Goal: Task Accomplishment & Management: Complete application form

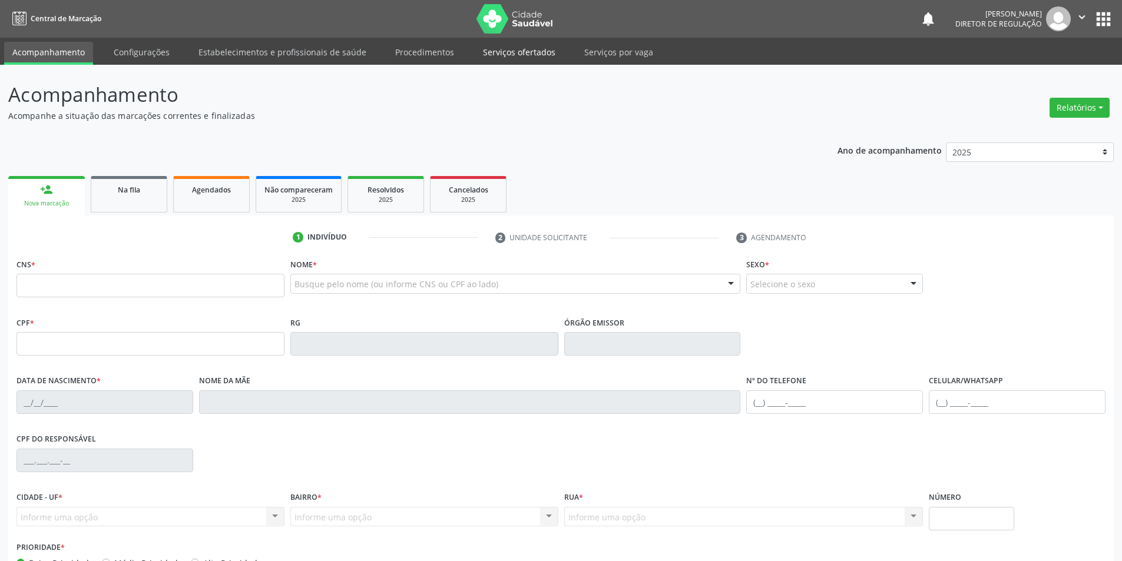
click at [524, 51] on link "Serviços ofertados" at bounding box center [519, 52] width 89 height 21
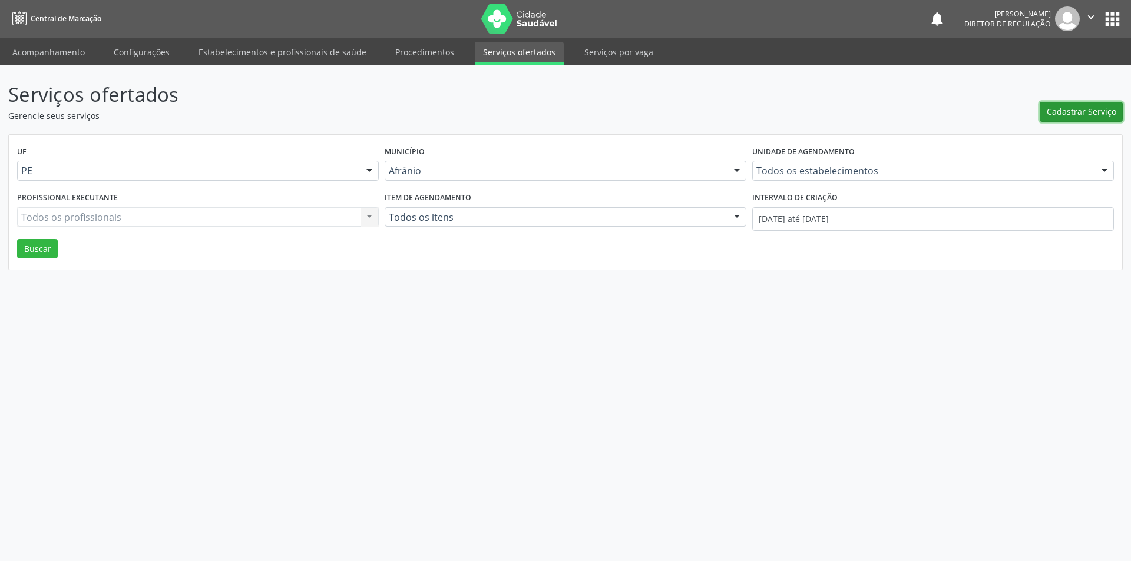
click at [1067, 111] on span "Cadastrar Serviço" at bounding box center [1080, 111] width 69 height 12
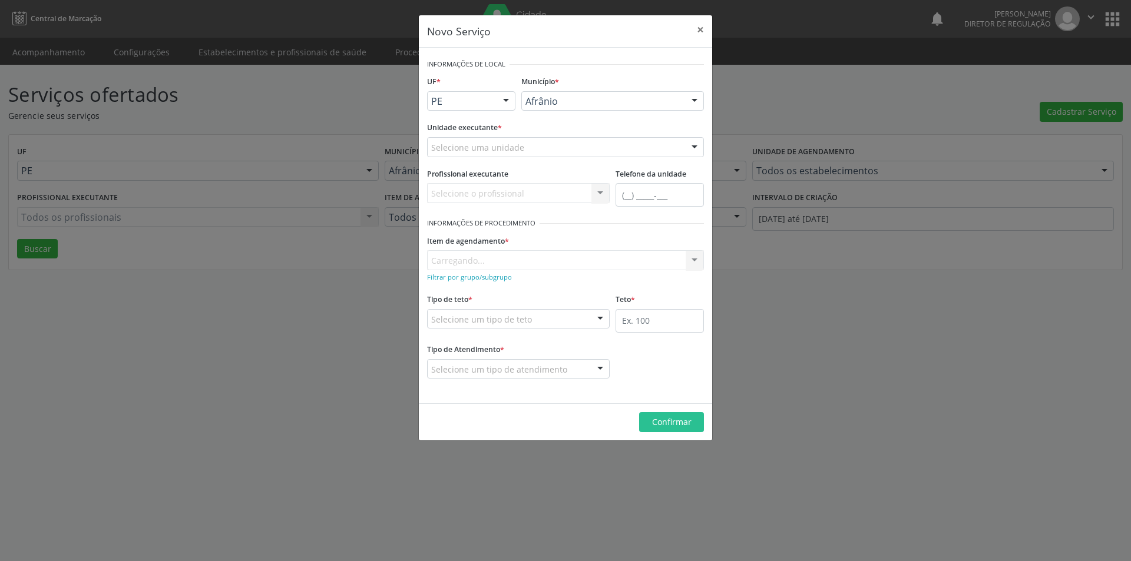
click at [596, 144] on div "Selecione uma unidade" at bounding box center [565, 147] width 277 height 20
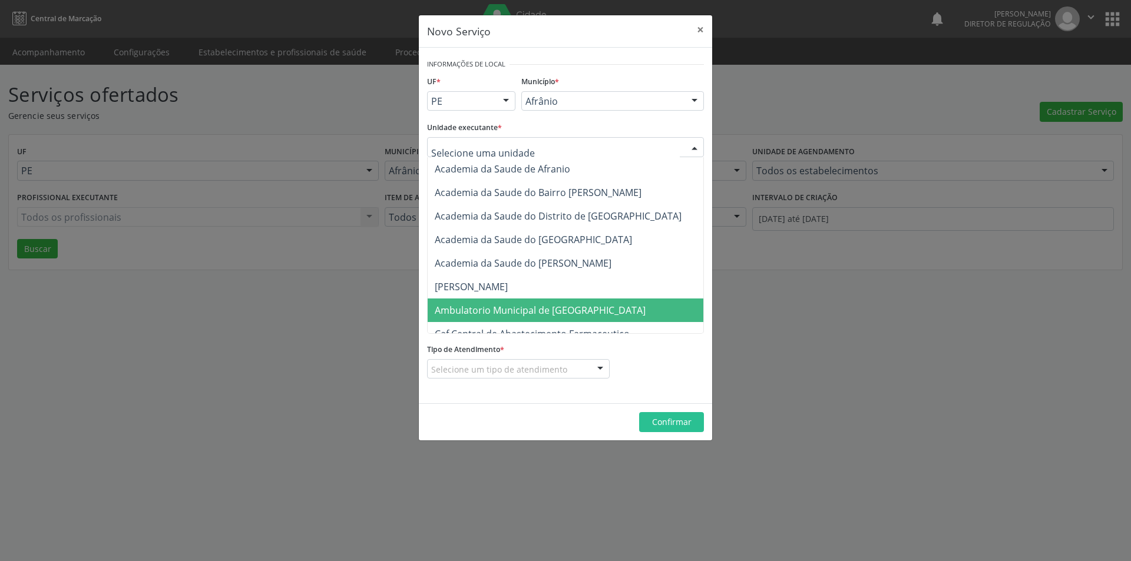
click at [546, 317] on span "Ambulatorio Municipal de [GEOGRAPHIC_DATA]" at bounding box center [571, 311] width 287 height 24
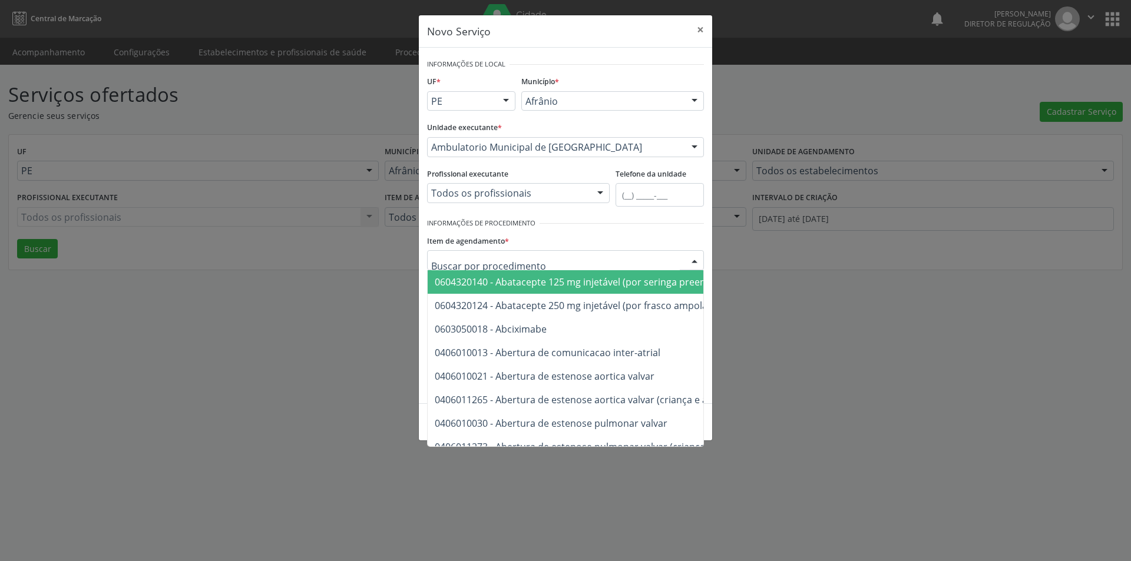
click at [531, 262] on div at bounding box center [565, 260] width 277 height 20
type input "n'"
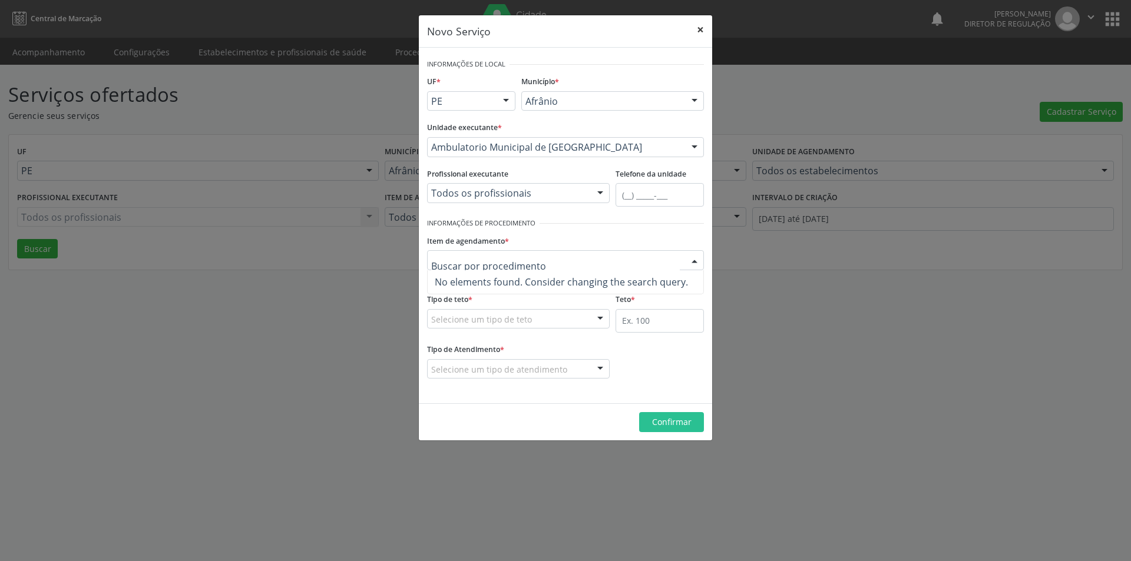
click at [696, 28] on button "×" at bounding box center [700, 29] width 24 height 29
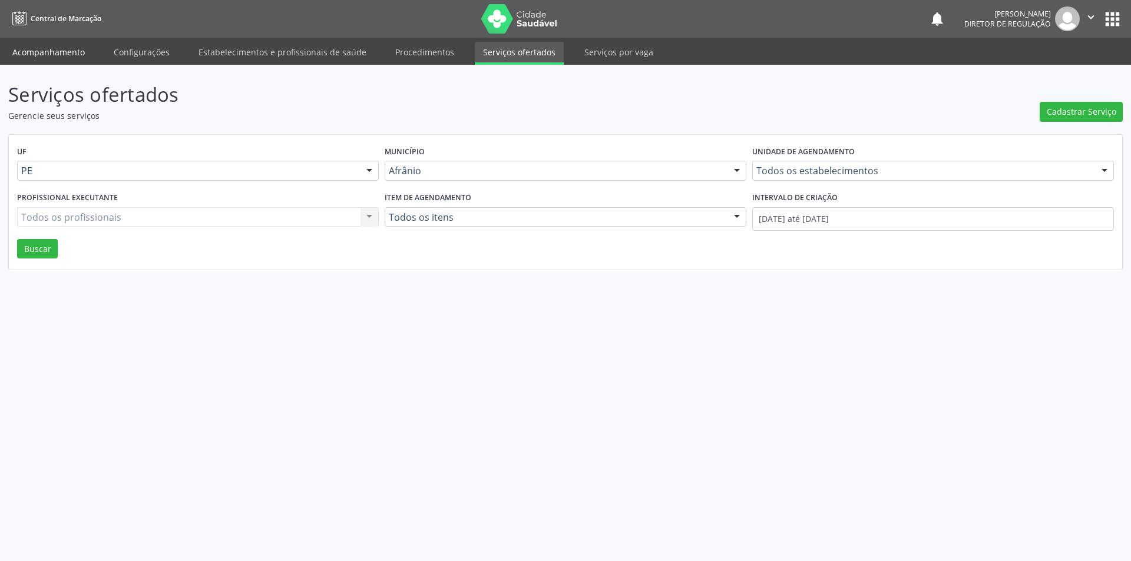
click at [76, 52] on link "Acompanhamento" at bounding box center [48, 52] width 89 height 21
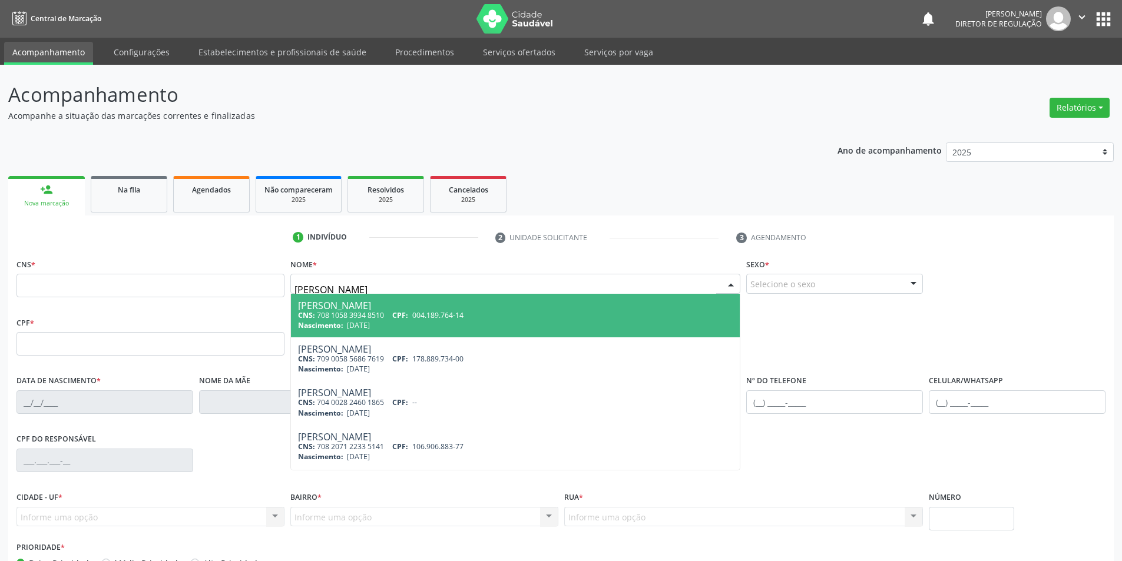
type input "[PERSON_NAME]"
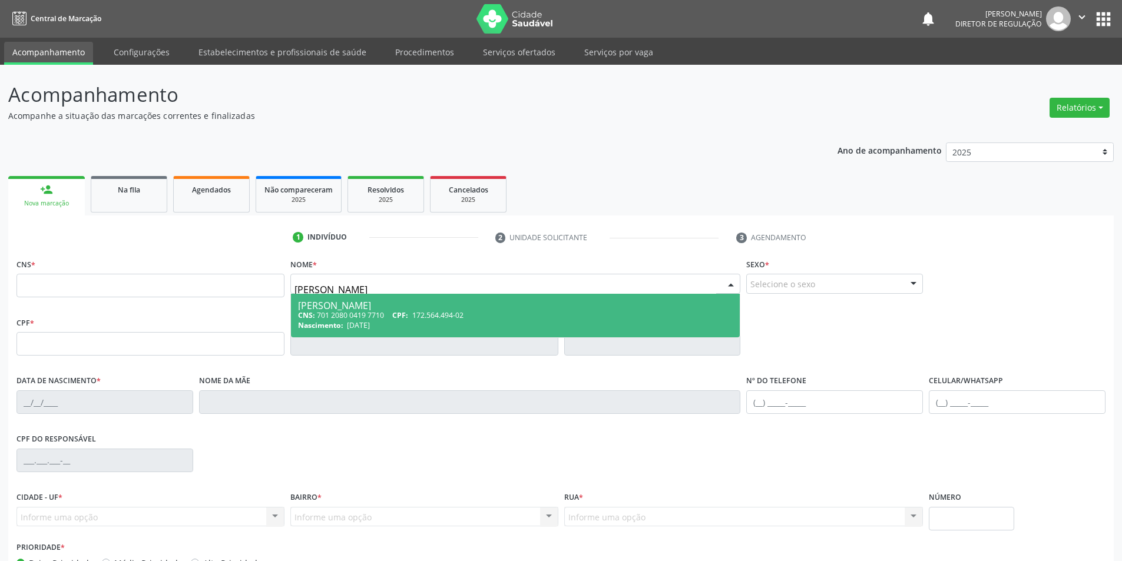
click at [421, 312] on span "172.564.494-02" at bounding box center [437, 315] width 51 height 10
type input "701 2080 0419 7710"
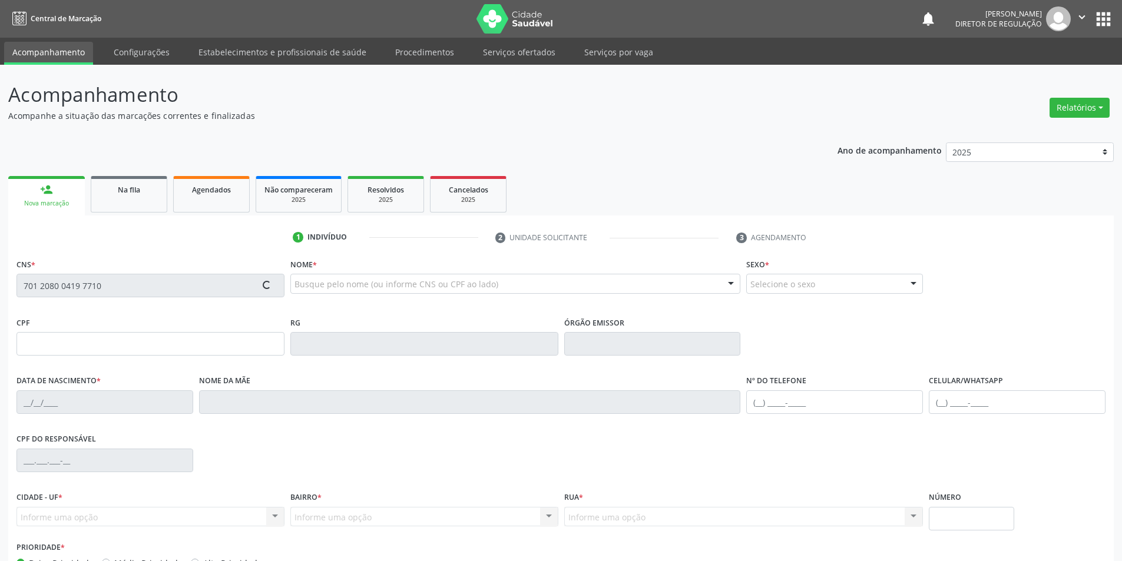
type input "172.564.494-02"
type input "[DATE]"
type input "[PERSON_NAME]"
type input "[PHONE_NUMBER]"
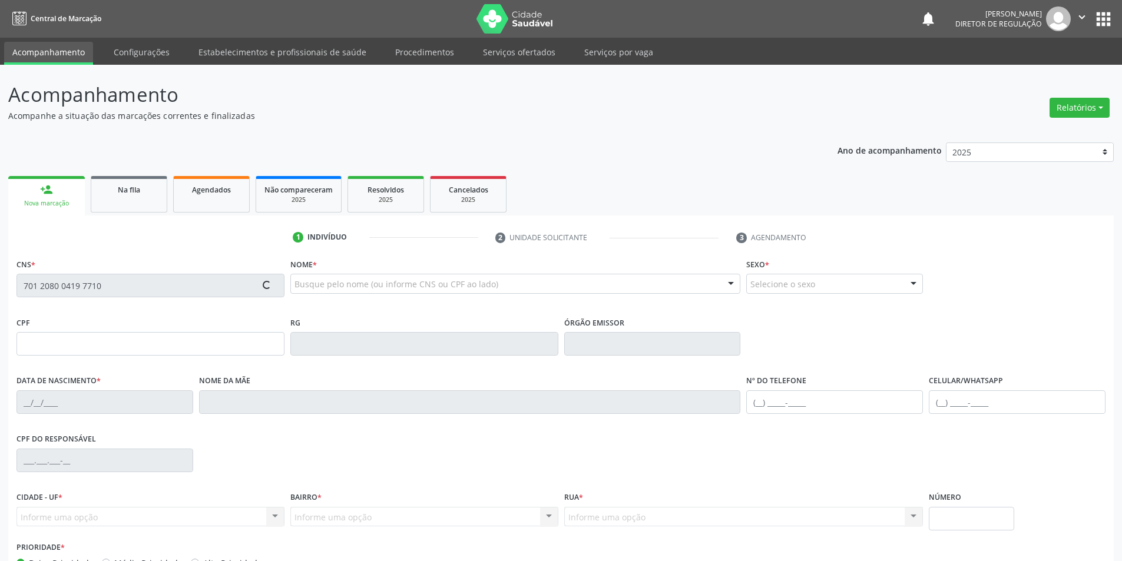
type input "076.075.674-02"
type input "S/N"
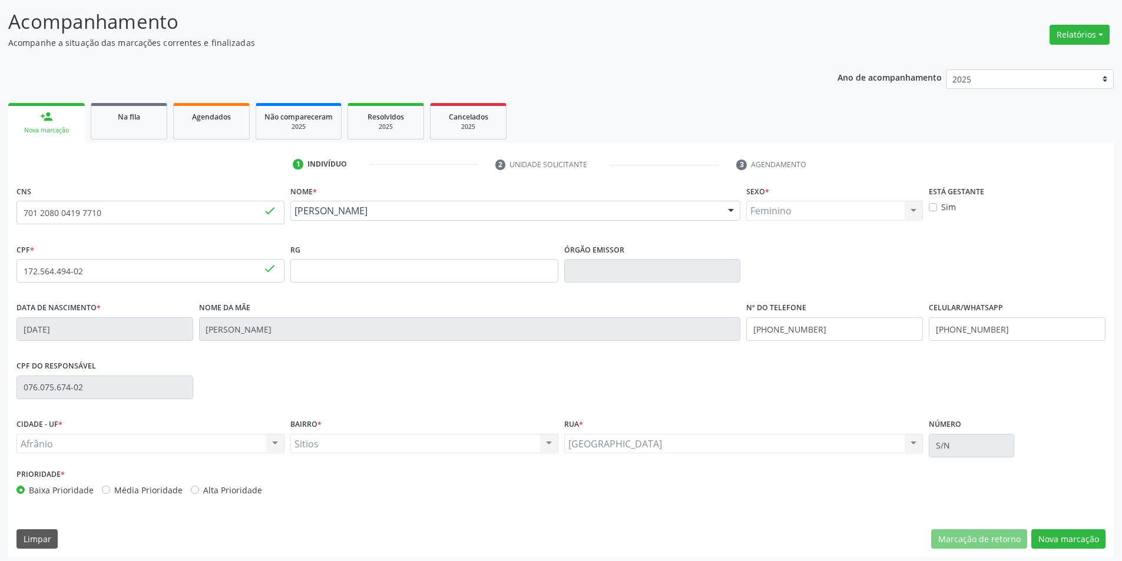
scroll to position [77, 0]
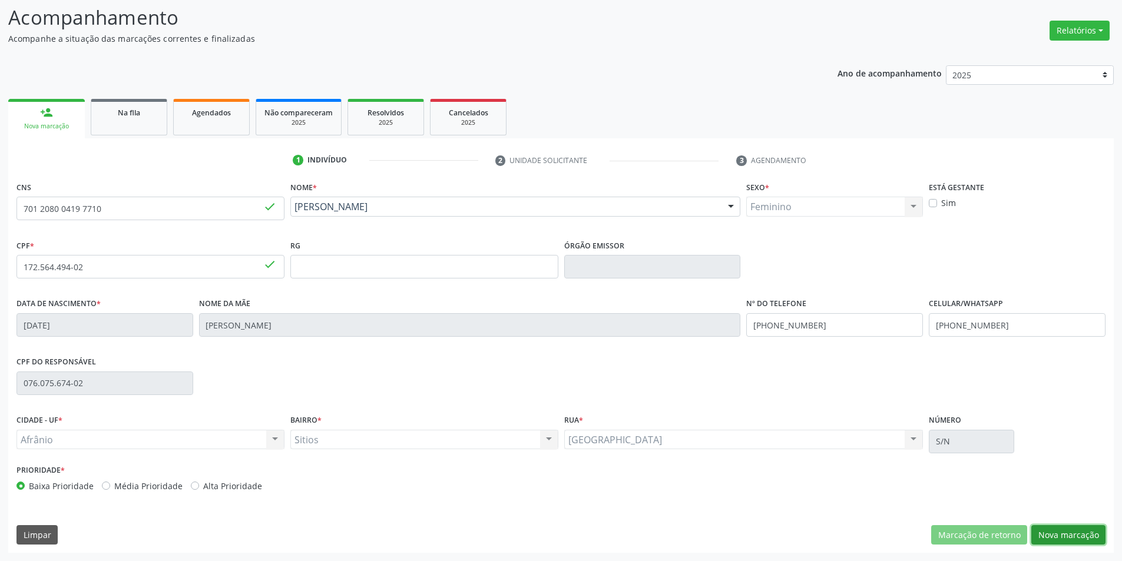
click at [1071, 536] on button "Nova marcação" at bounding box center [1068, 535] width 74 height 20
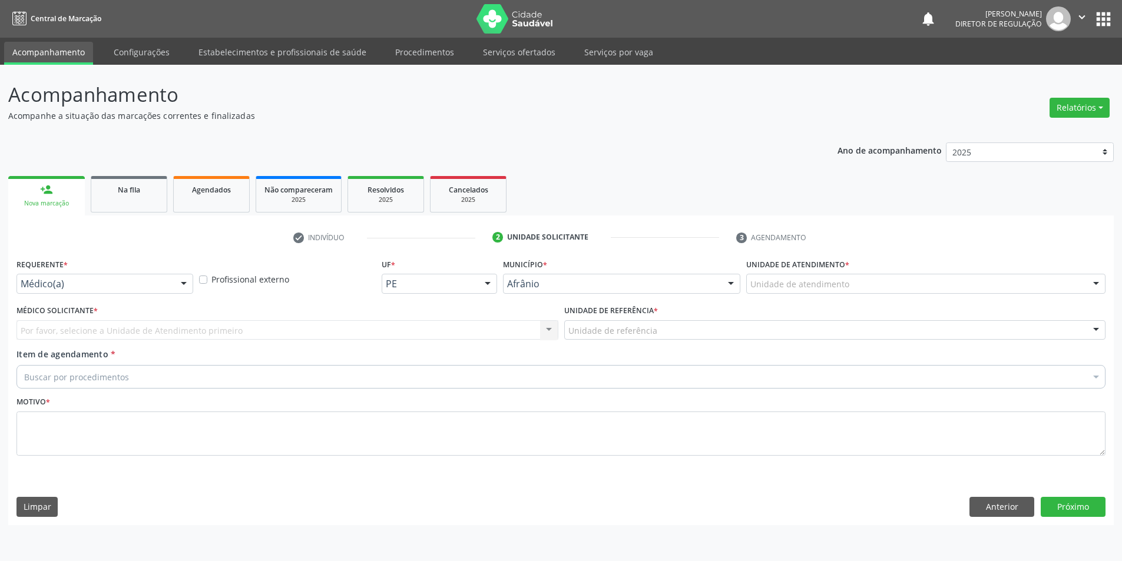
scroll to position [0, 0]
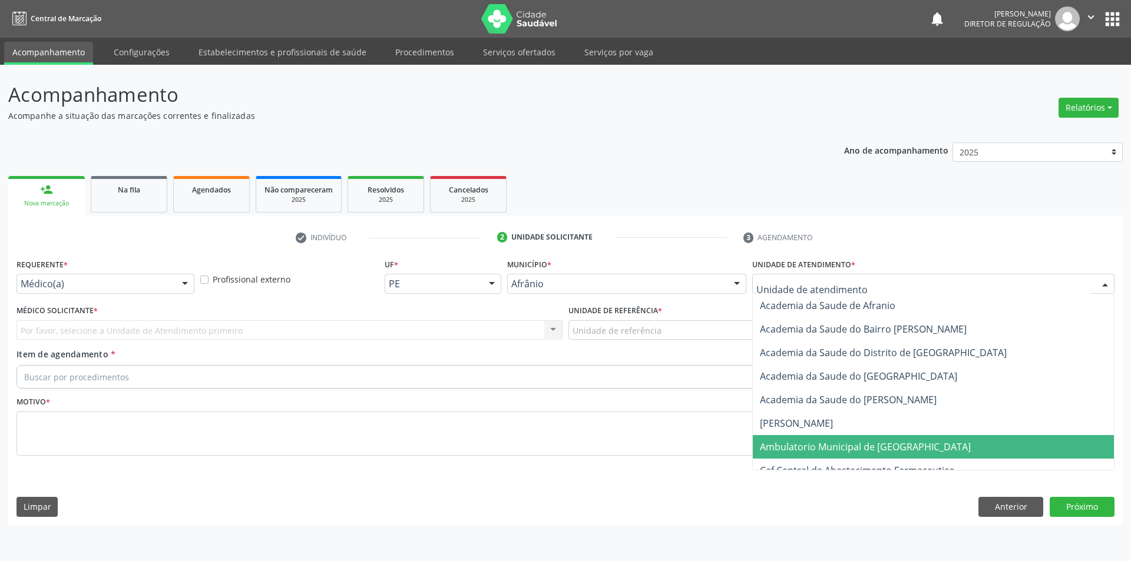
click at [829, 447] on span "Ambulatorio Municipal de [GEOGRAPHIC_DATA]" at bounding box center [865, 446] width 211 height 13
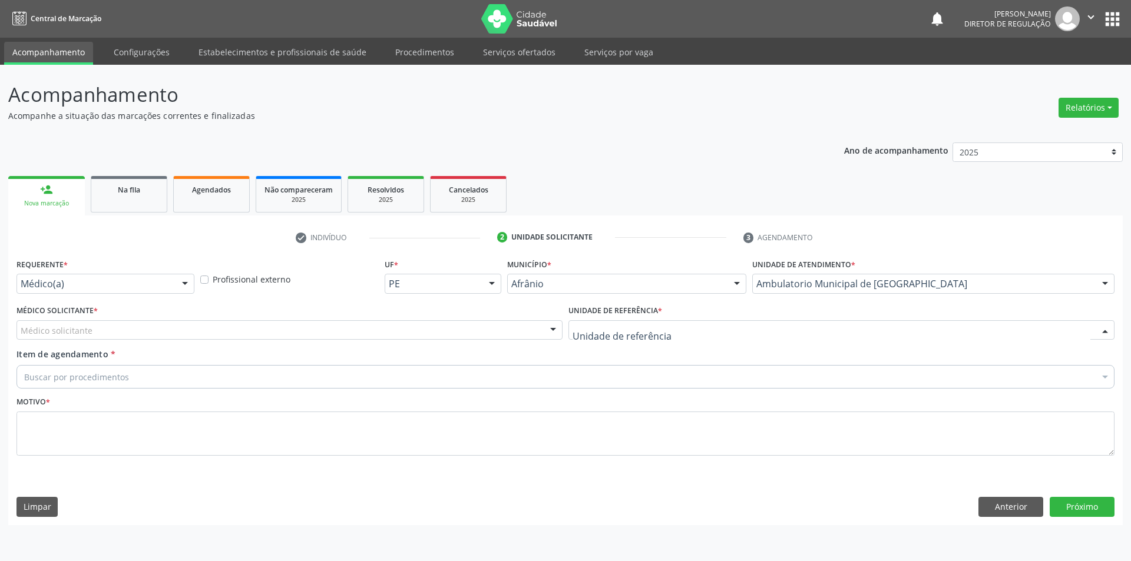
click at [700, 324] on div at bounding box center [841, 330] width 546 height 20
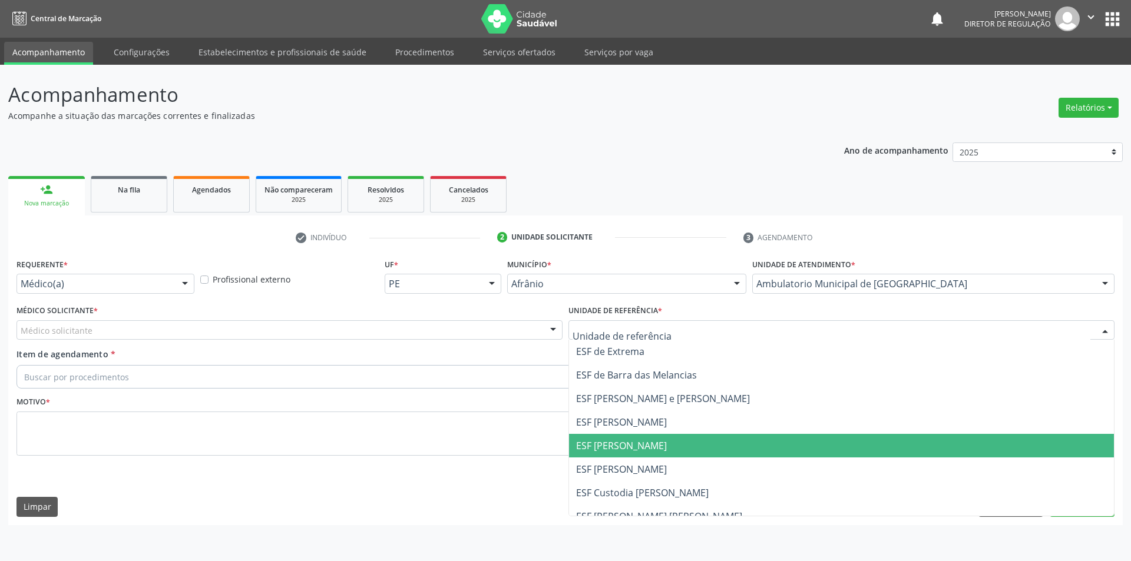
click at [695, 444] on span "ESF [PERSON_NAME]" at bounding box center [841, 446] width 545 height 24
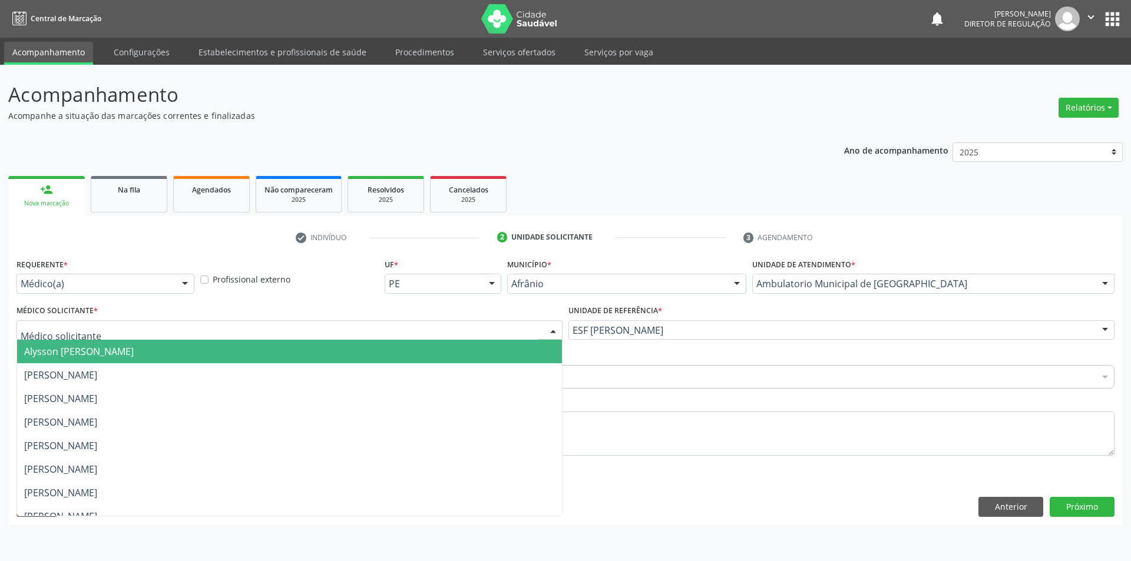
click at [479, 326] on div at bounding box center [289, 330] width 546 height 20
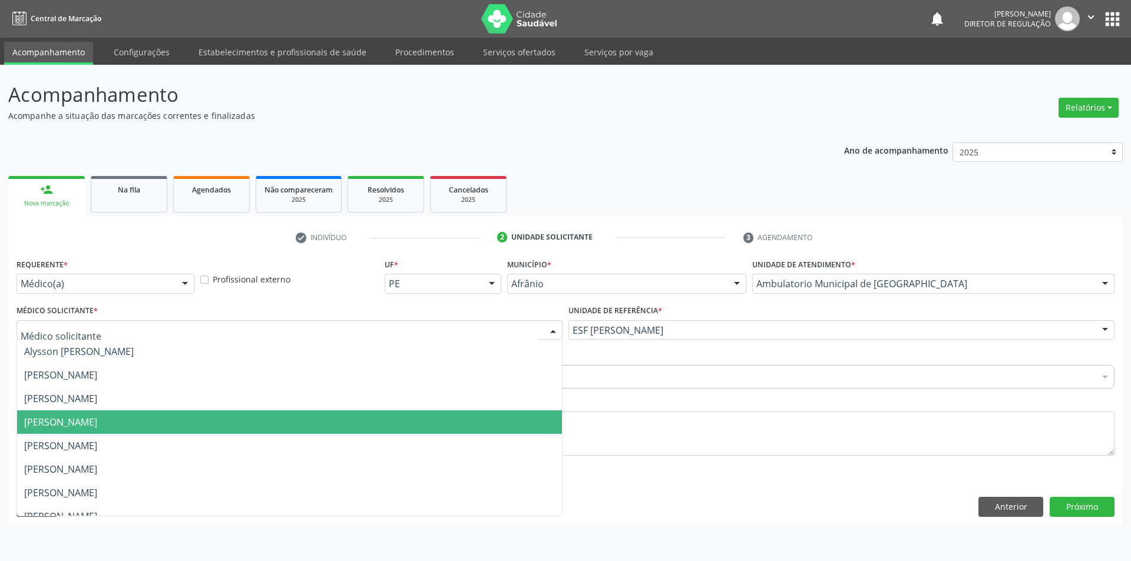
click at [417, 424] on span "[PERSON_NAME]" at bounding box center [289, 422] width 545 height 24
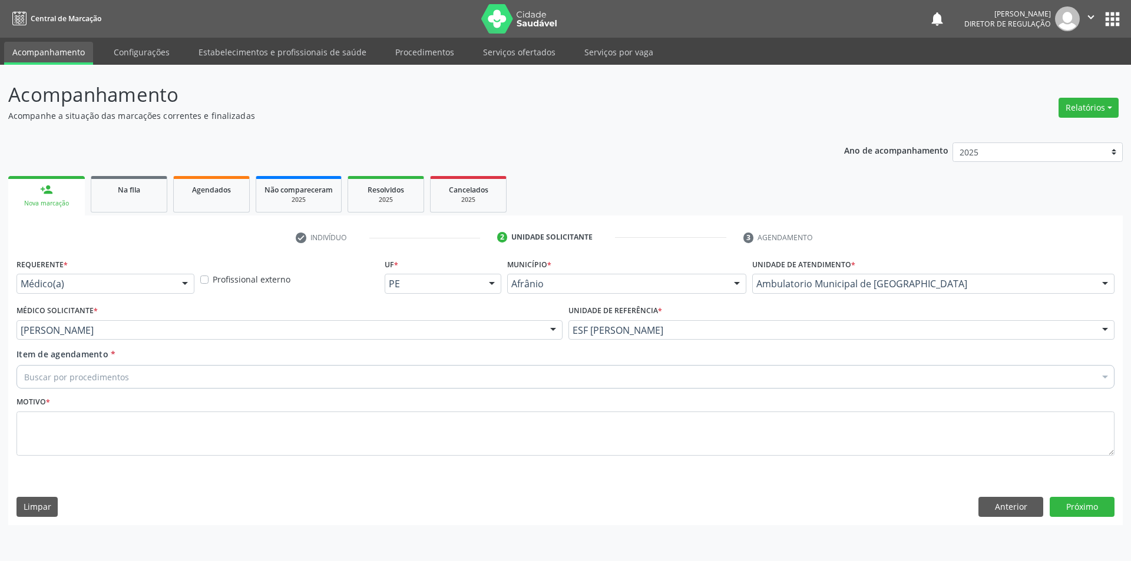
click at [299, 375] on div "Buscar por procedimentos" at bounding box center [565, 377] width 1098 height 24
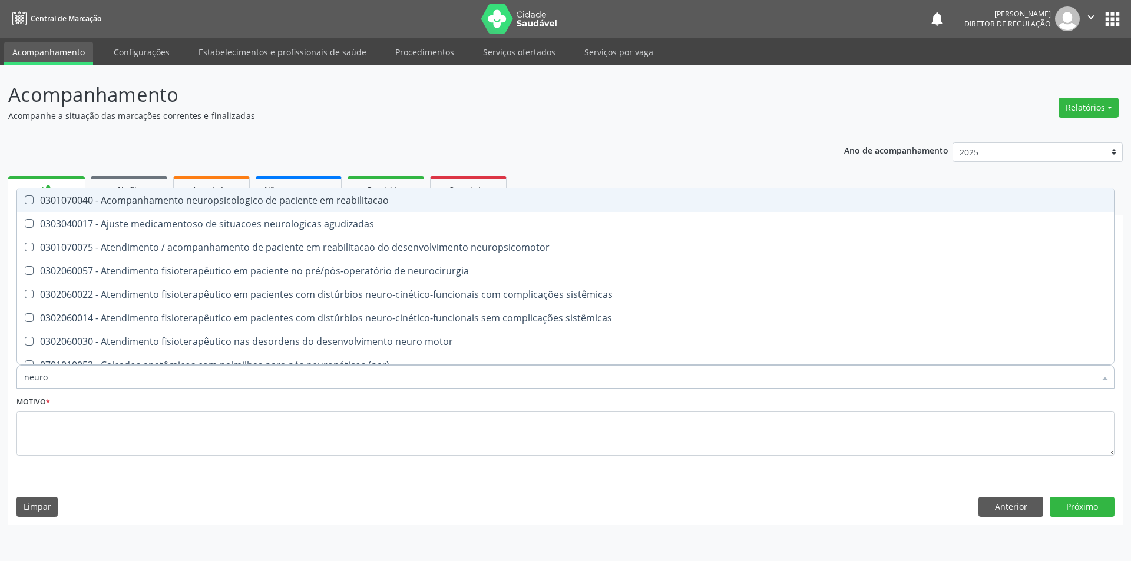
type input "neuroc"
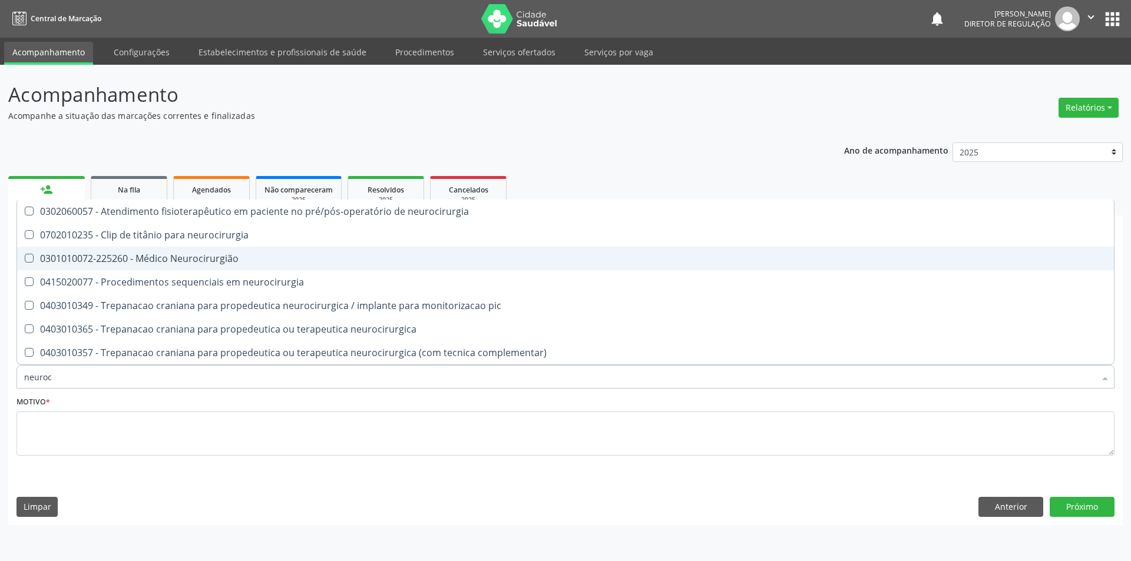
click at [267, 257] on div "0301010072-225260 - Médico Neurocirurgião" at bounding box center [565, 258] width 1082 height 9
checkbox Neurocirurgião "true"
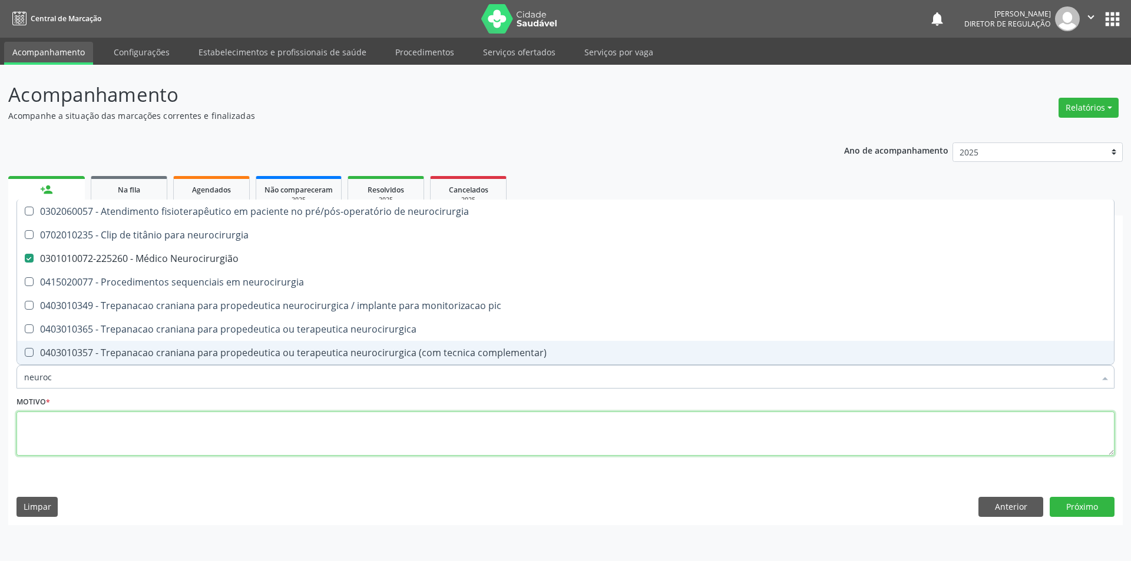
click at [242, 437] on textarea at bounding box center [565, 434] width 1098 height 45
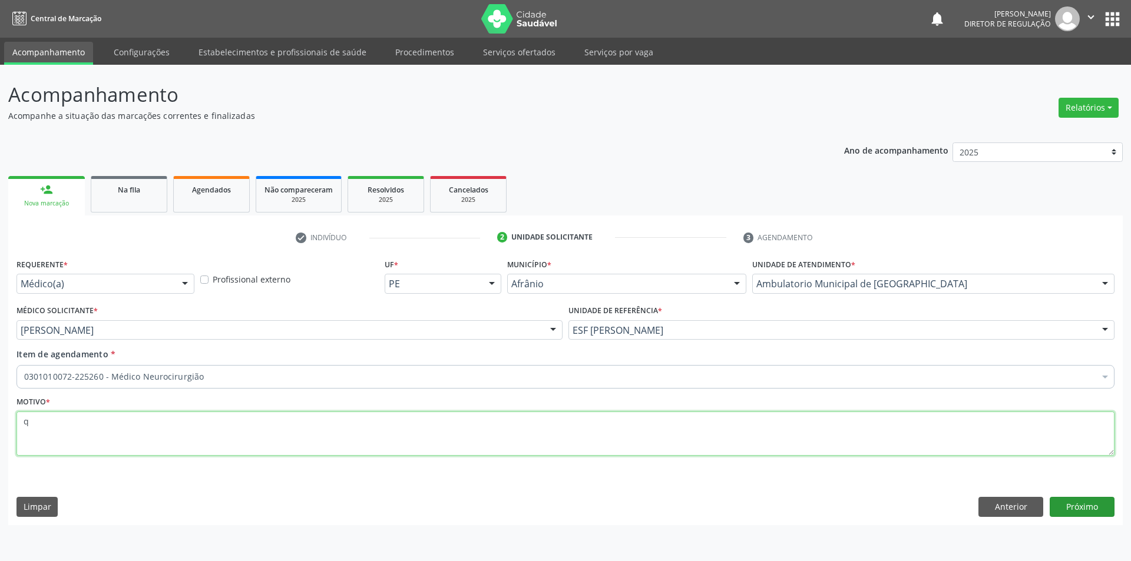
type textarea "q"
click at [1074, 504] on button "Próximo" at bounding box center [1081, 507] width 65 height 20
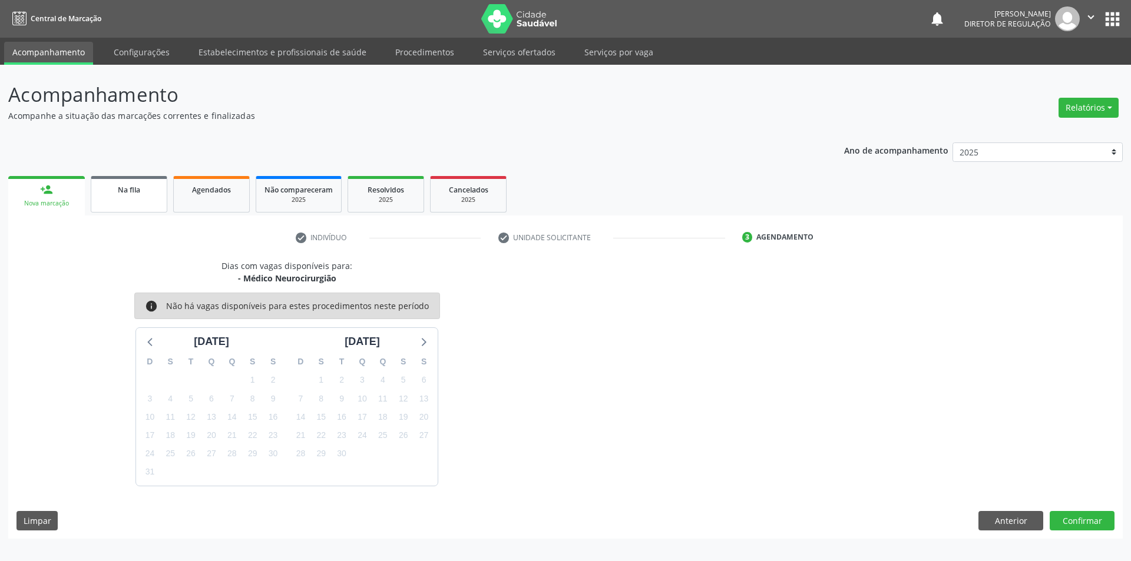
click at [136, 201] on link "Na fila" at bounding box center [129, 194] width 77 height 37
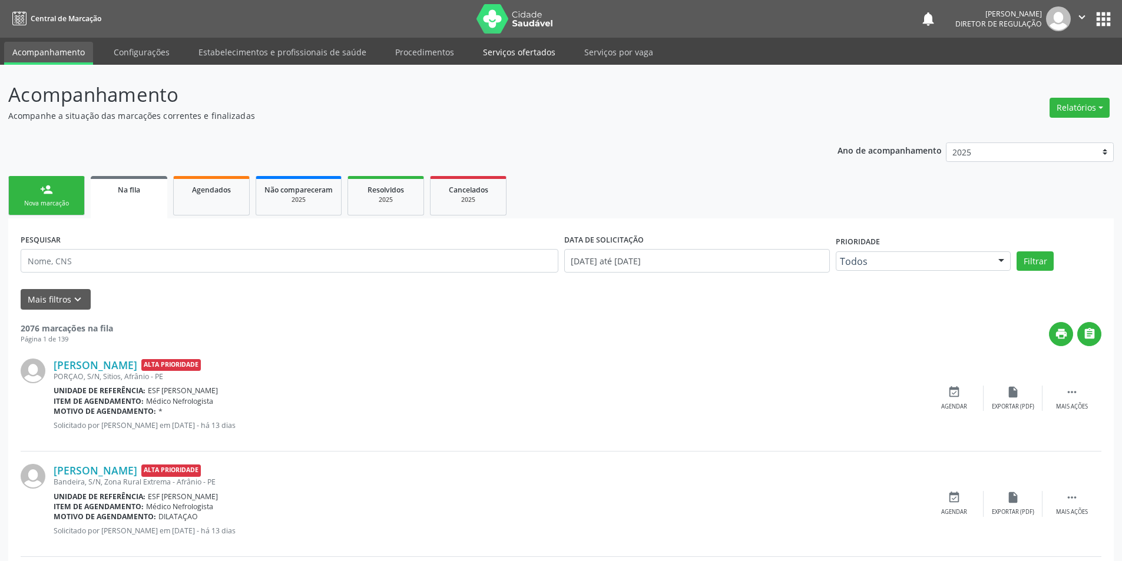
click at [532, 52] on link "Serviços ofertados" at bounding box center [519, 52] width 89 height 21
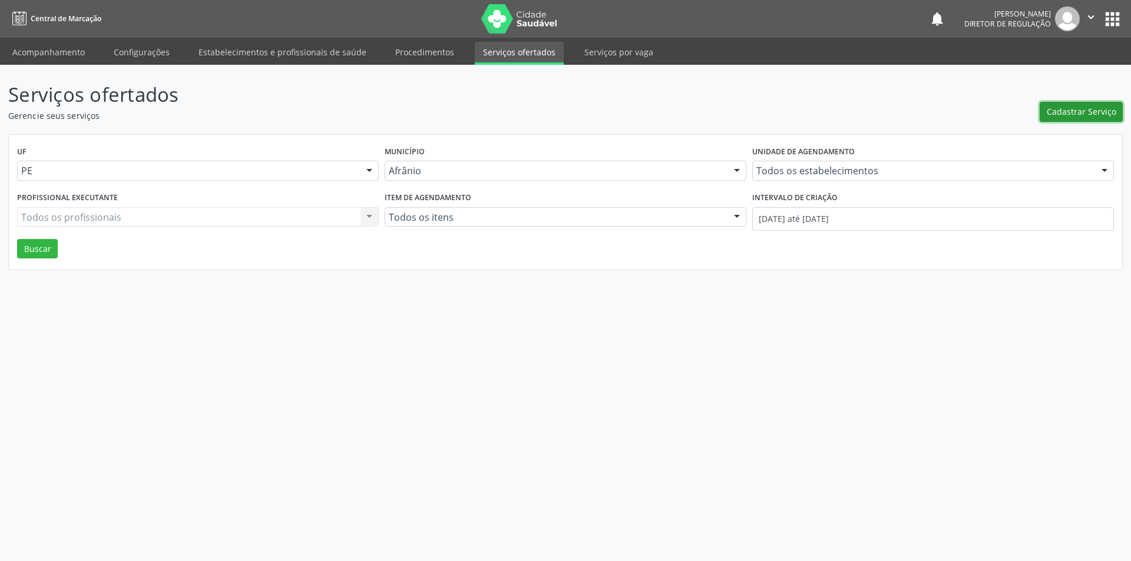
click at [1071, 109] on span "Cadastrar Serviço" at bounding box center [1080, 111] width 69 height 12
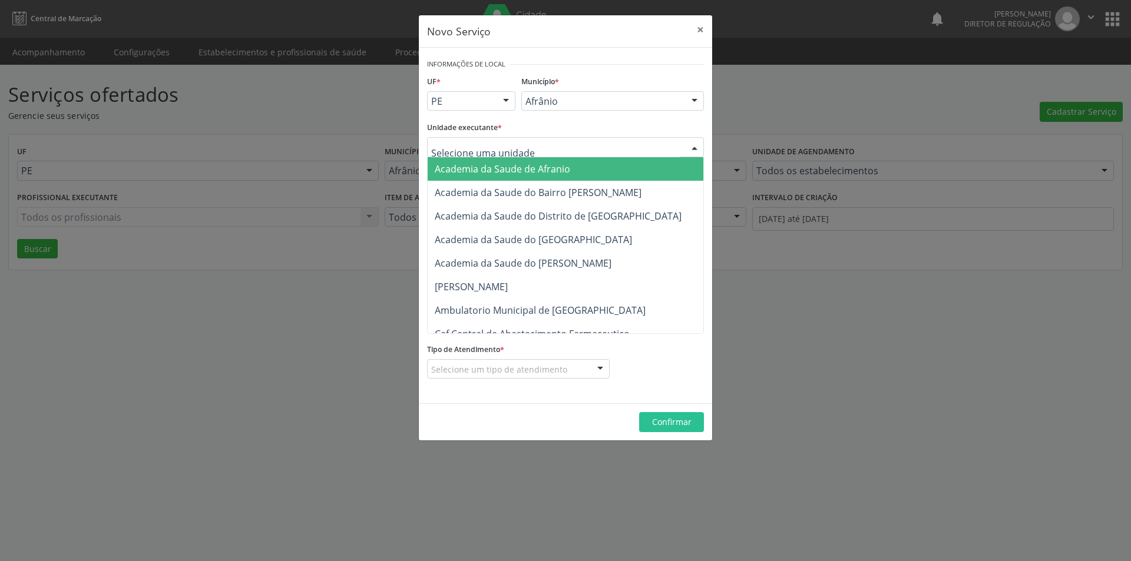
click at [545, 147] on div at bounding box center [565, 147] width 277 height 20
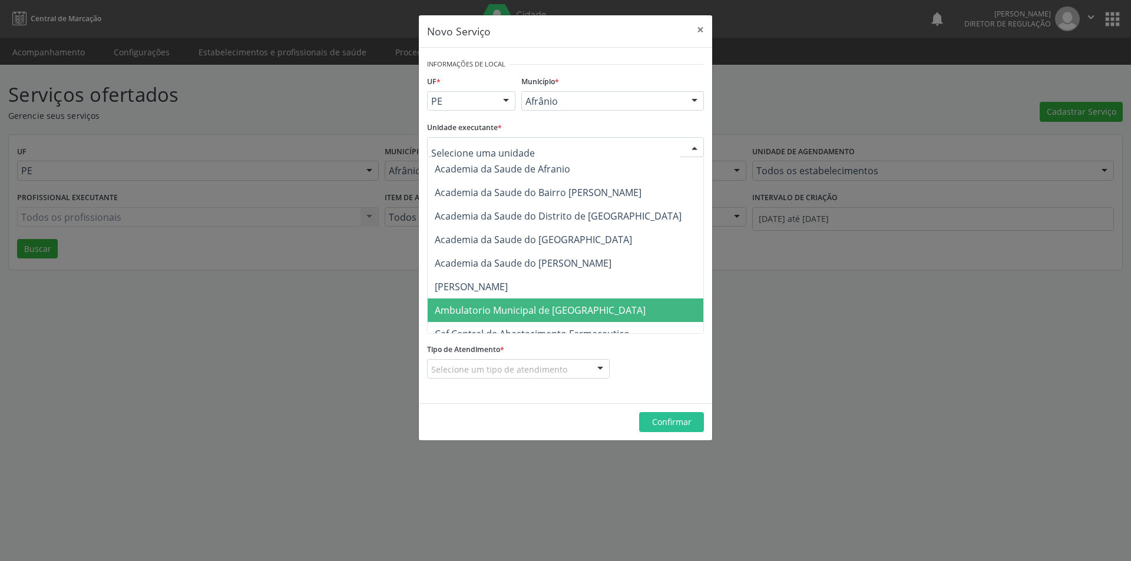
click at [521, 309] on span "Ambulatorio Municipal de [GEOGRAPHIC_DATA]" at bounding box center [540, 310] width 211 height 13
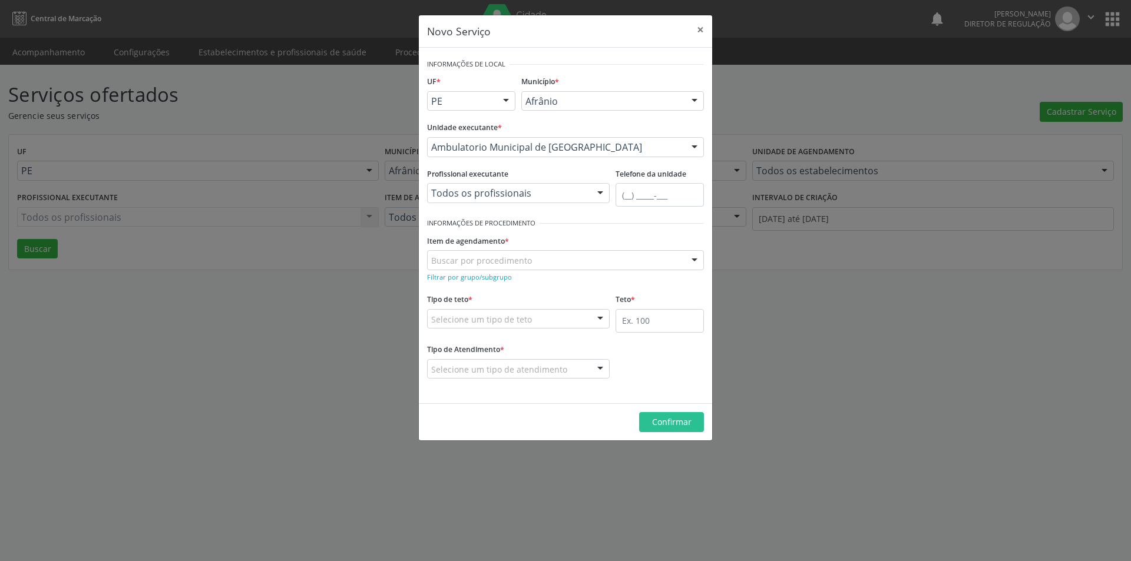
click at [546, 266] on div "Buscar por procedimento" at bounding box center [565, 260] width 277 height 20
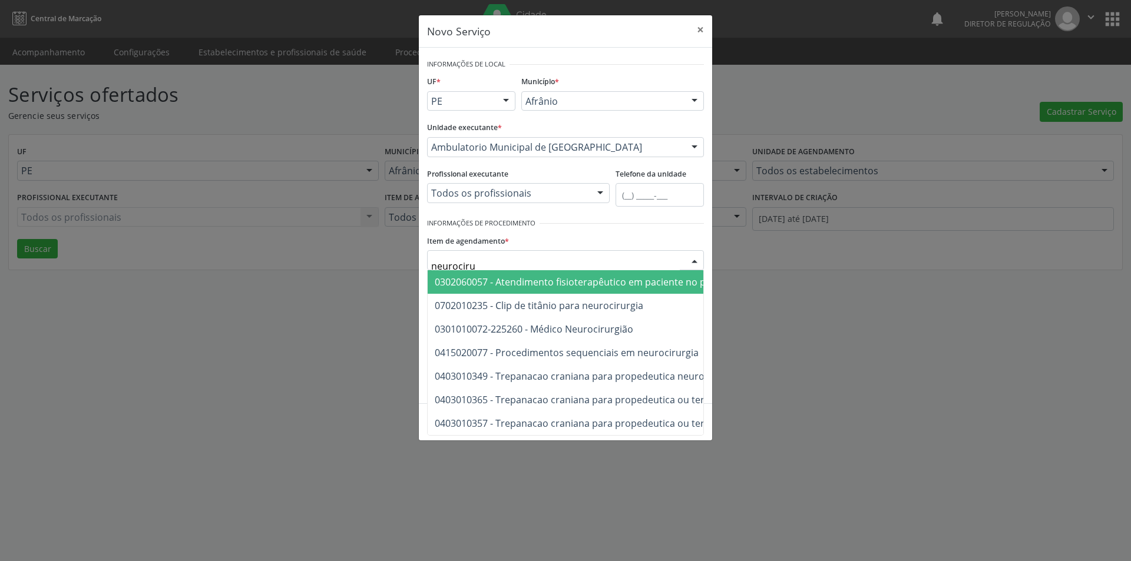
type input "neurocirur"
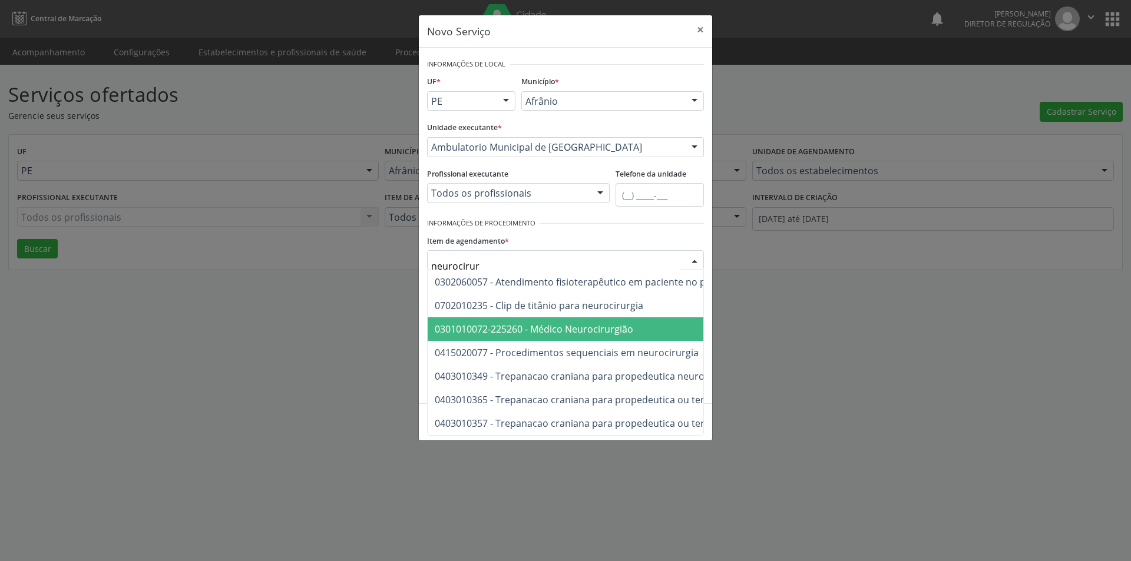
click at [562, 333] on span "0301010072-225260 - Médico Neurocirurgião" at bounding box center [534, 329] width 198 height 13
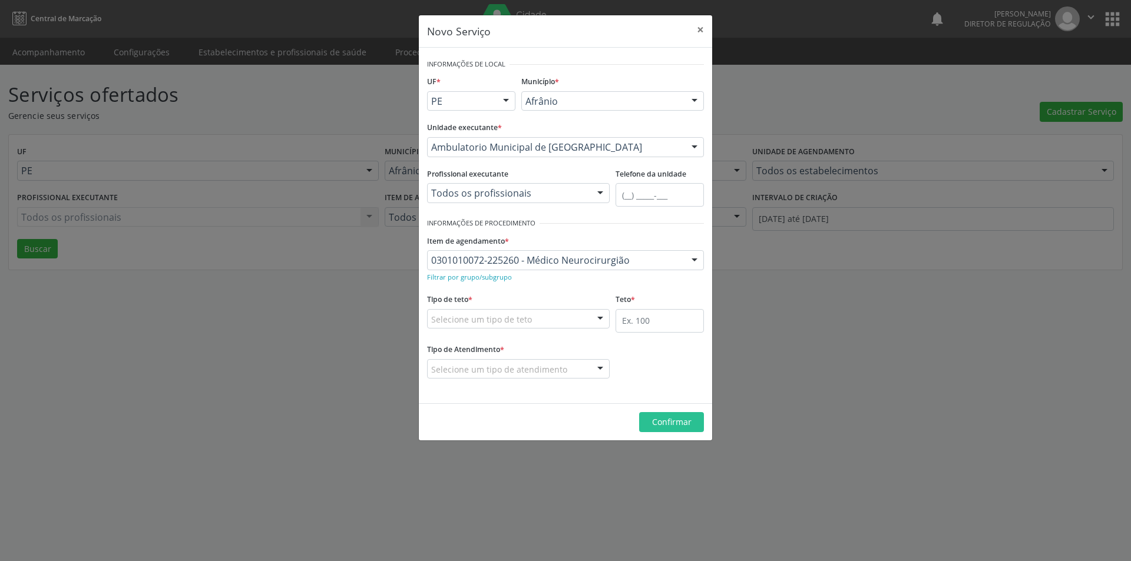
click at [550, 318] on div "Selecione um tipo de teto" at bounding box center [518, 319] width 183 height 20
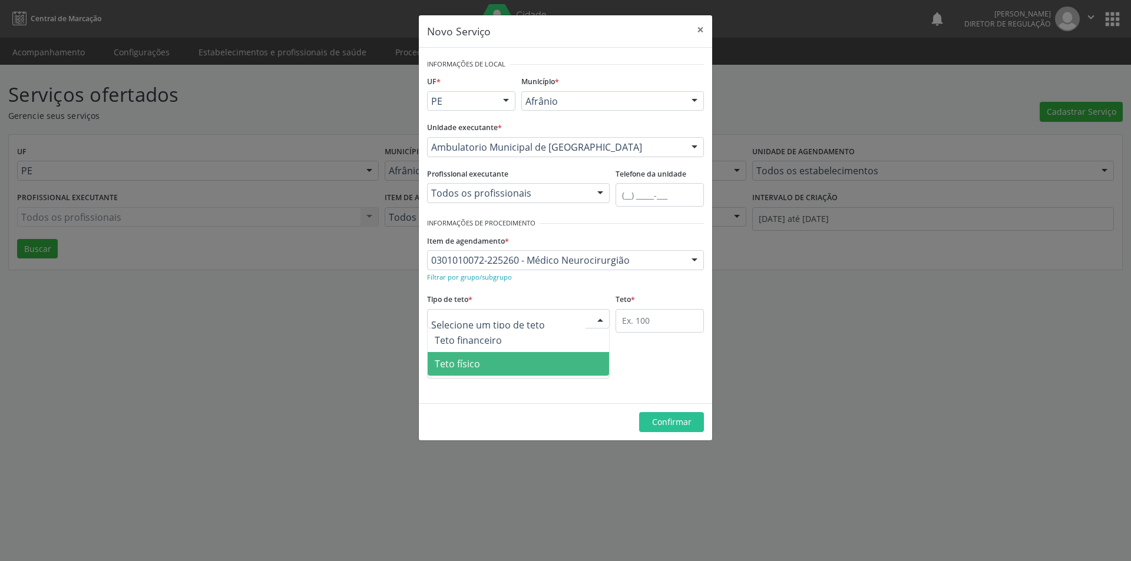
click at [554, 367] on span "Teto físico" at bounding box center [518, 364] width 181 height 24
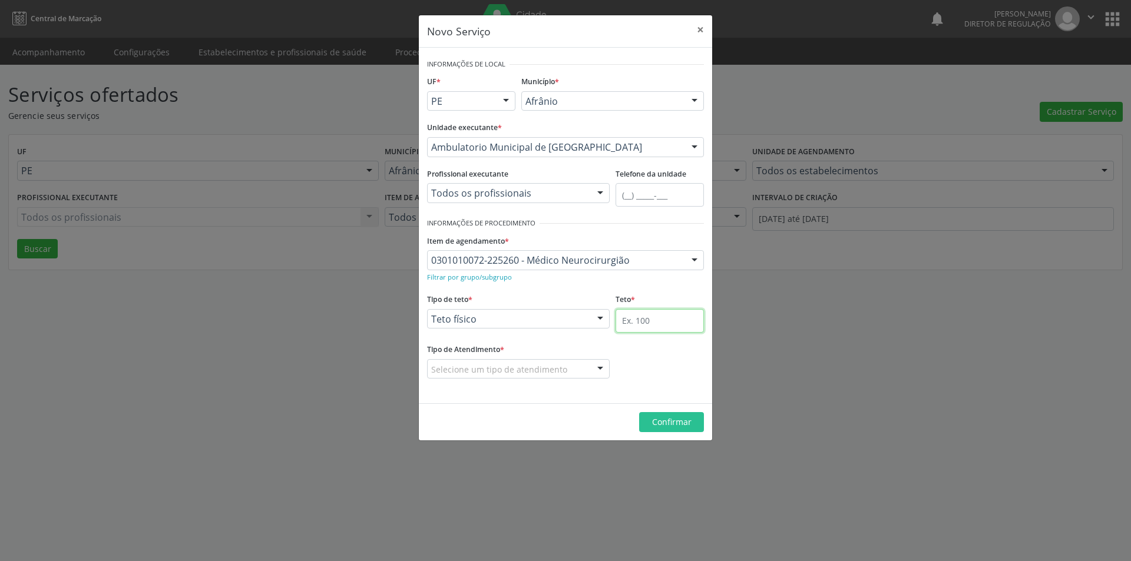
click at [654, 323] on input "text" at bounding box center [659, 321] width 88 height 24
type input "1"
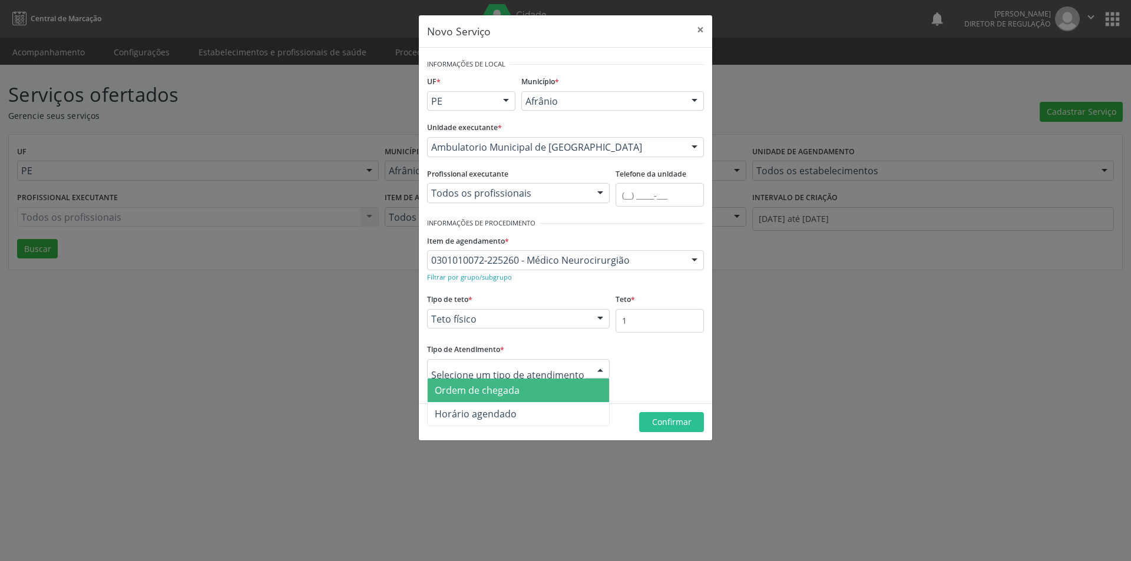
click at [554, 385] on span "Ordem de chegada" at bounding box center [518, 391] width 181 height 24
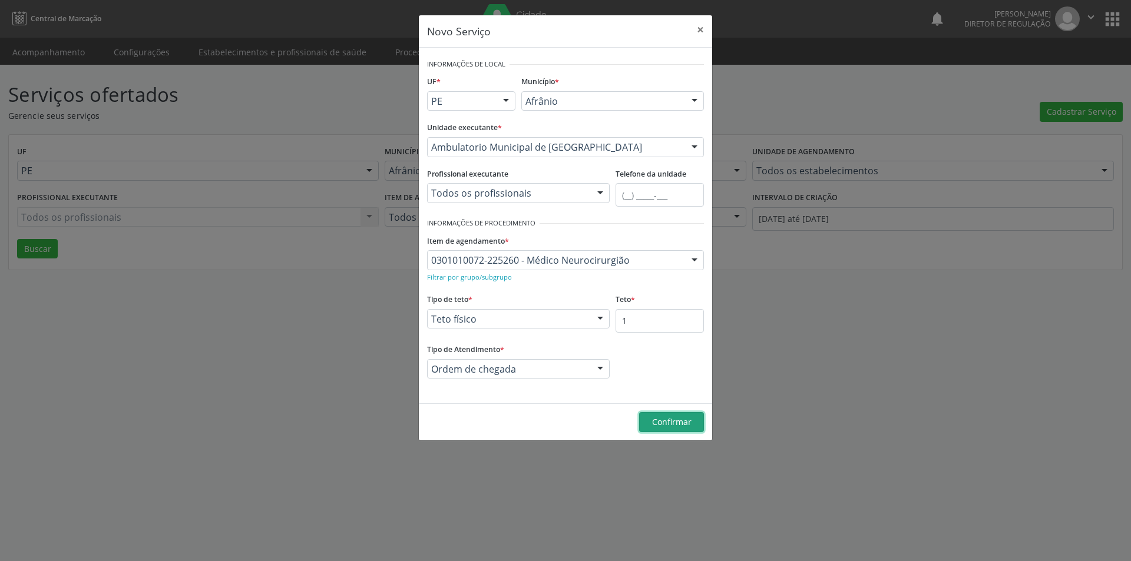
click at [677, 427] on span "Confirmar" at bounding box center [671, 421] width 39 height 11
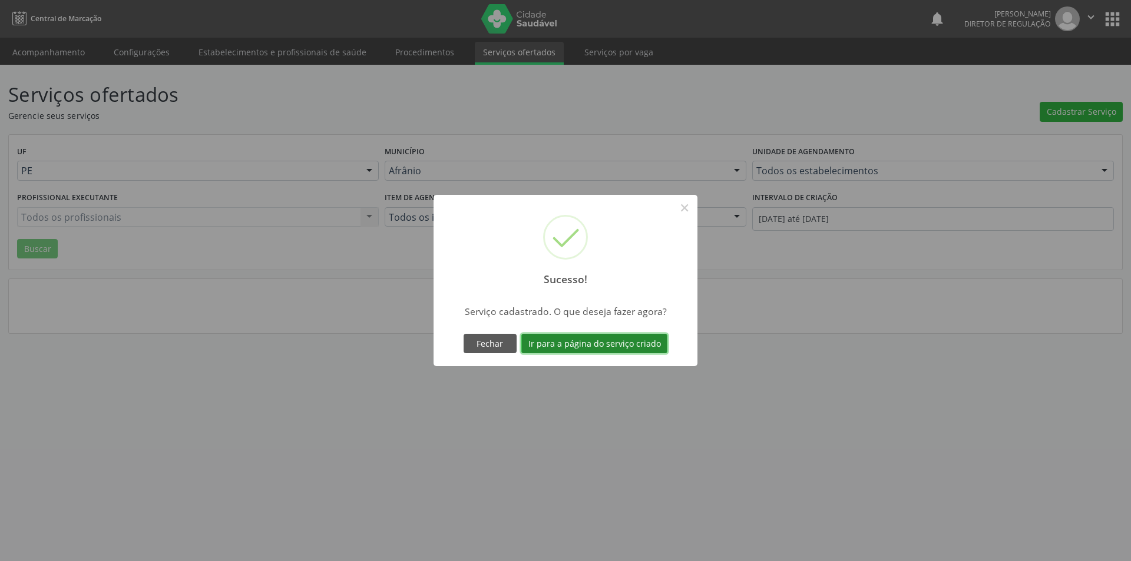
click at [623, 338] on button "Ir para a página do serviço criado" at bounding box center [594, 344] width 146 height 20
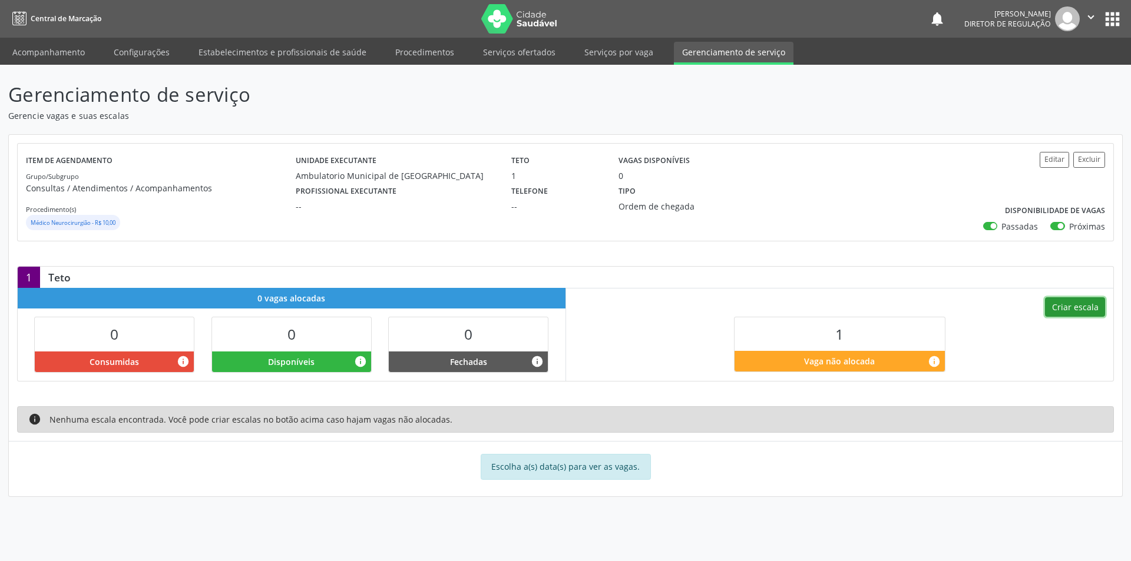
click at [1080, 306] on button "Criar escala" at bounding box center [1075, 307] width 60 height 20
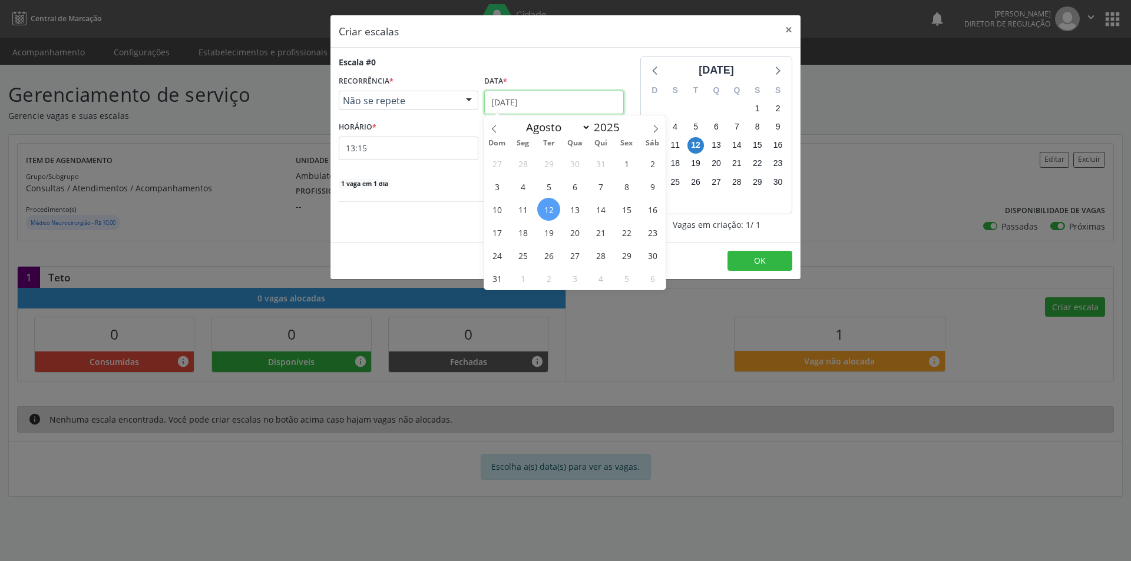
click at [558, 100] on input "[DATE]" at bounding box center [554, 103] width 140 height 24
click at [632, 210] on span "15" at bounding box center [626, 209] width 23 height 23
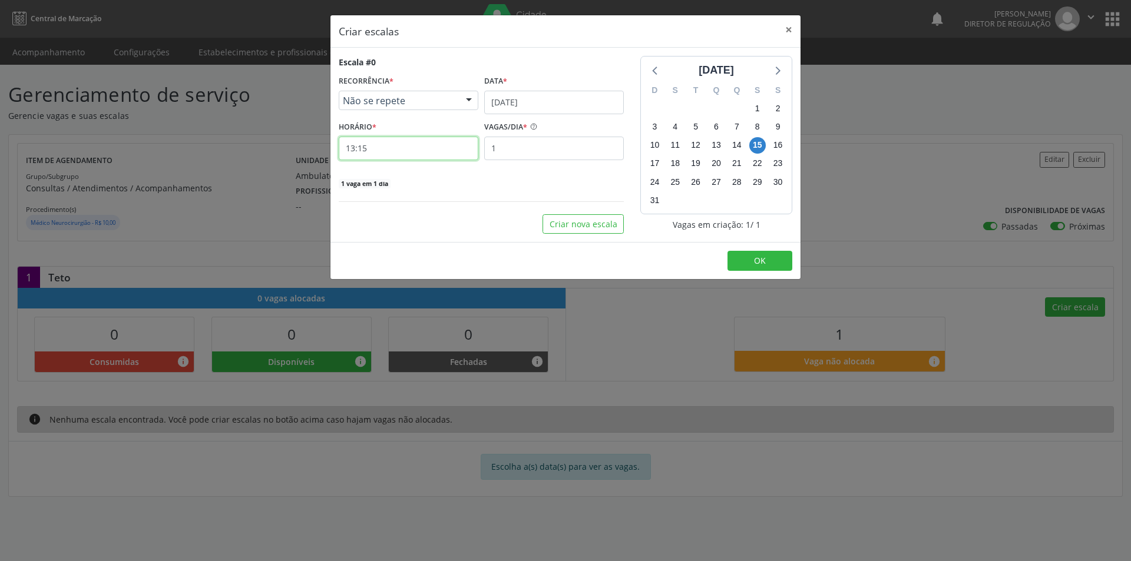
click at [433, 153] on input "13:15" at bounding box center [409, 149] width 140 height 24
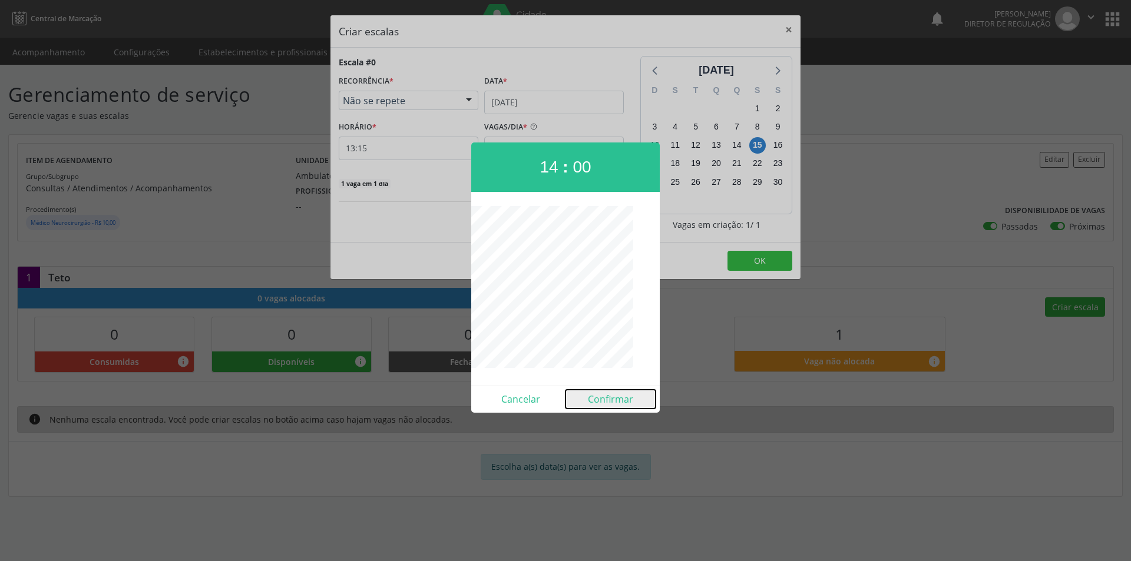
click at [608, 397] on button "Confirmar" at bounding box center [610, 399] width 90 height 19
type input "14:00"
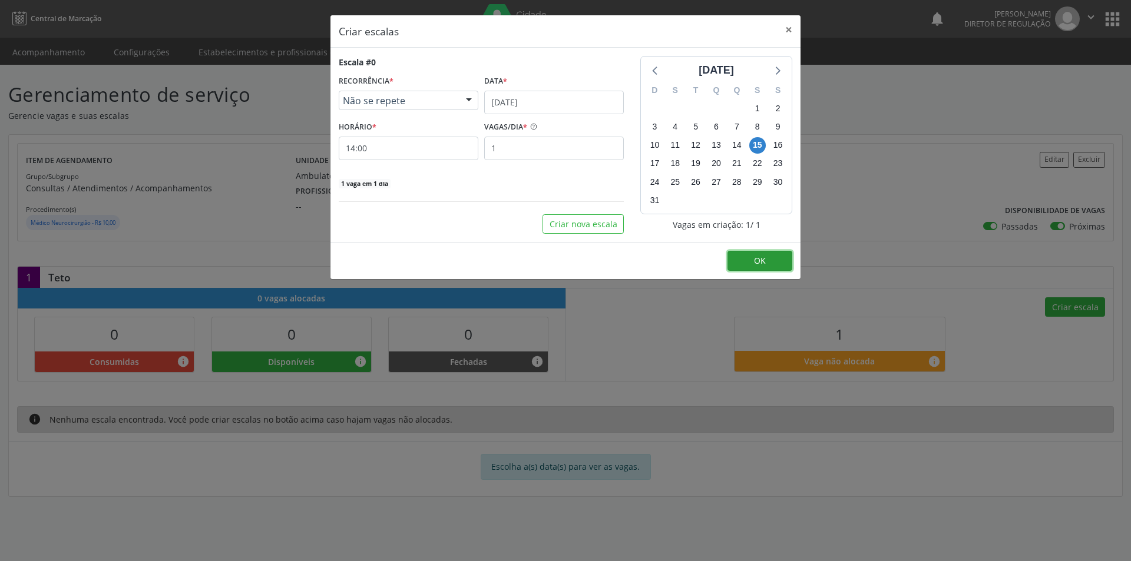
click at [760, 260] on span "OK" at bounding box center [760, 260] width 12 height 11
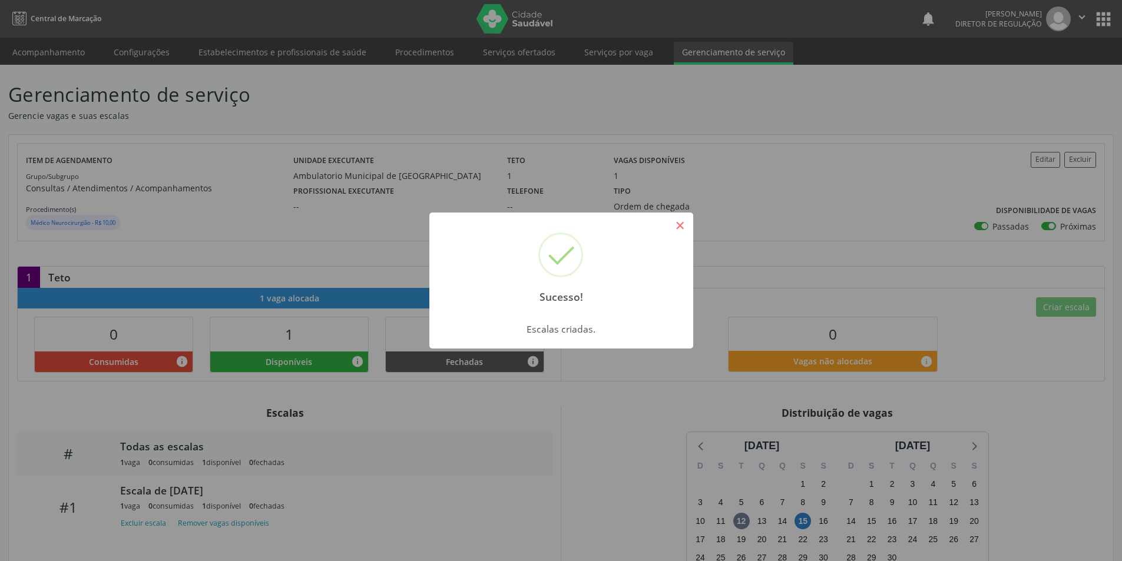
click at [677, 223] on button "×" at bounding box center [680, 226] width 20 height 20
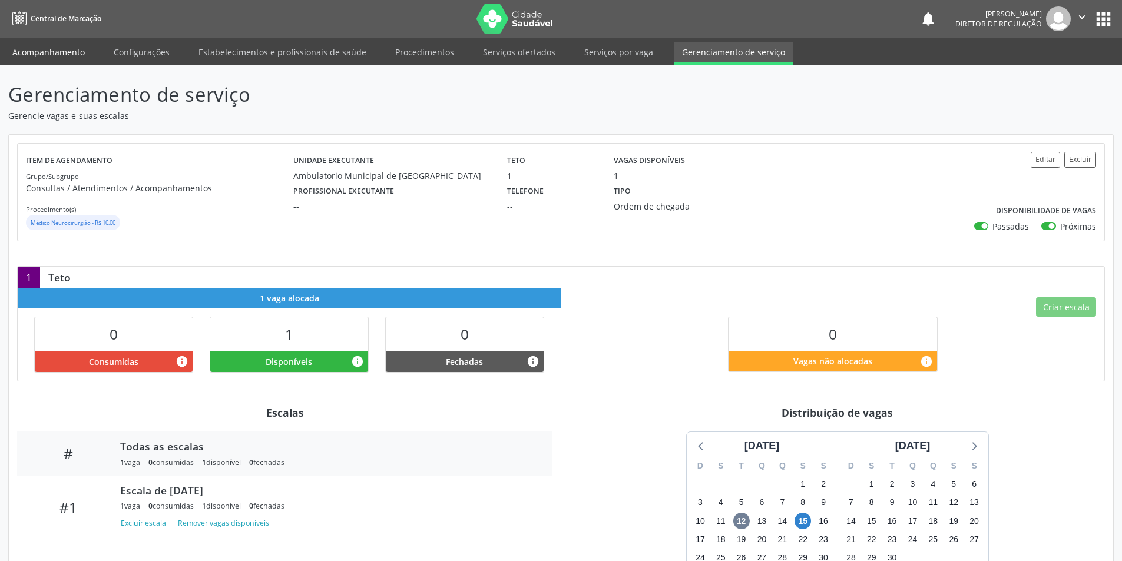
click at [79, 50] on link "Acompanhamento" at bounding box center [48, 52] width 89 height 21
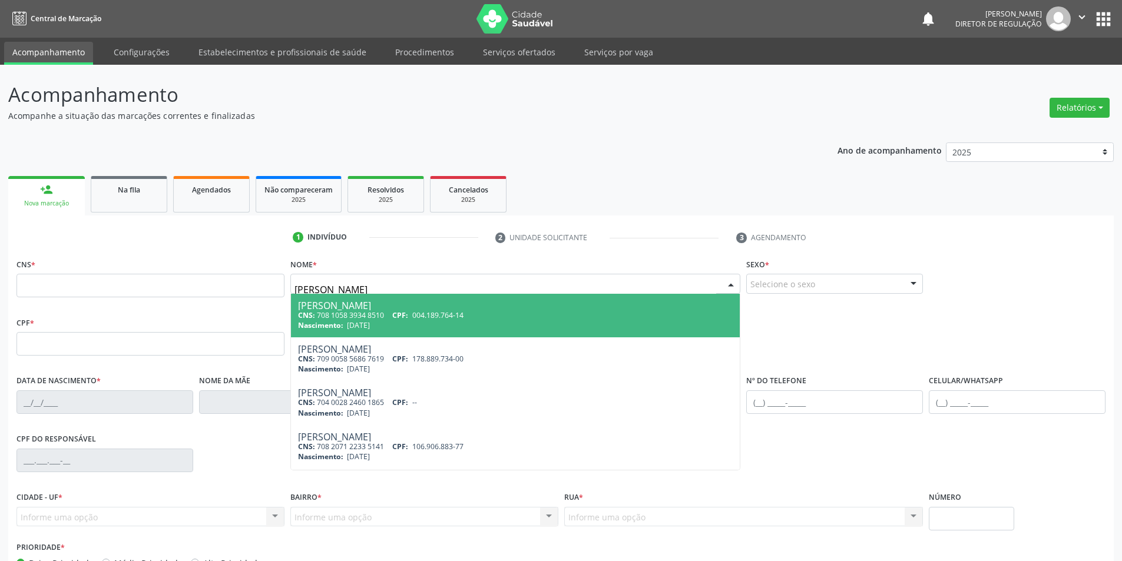
type input "[PERSON_NAME]"
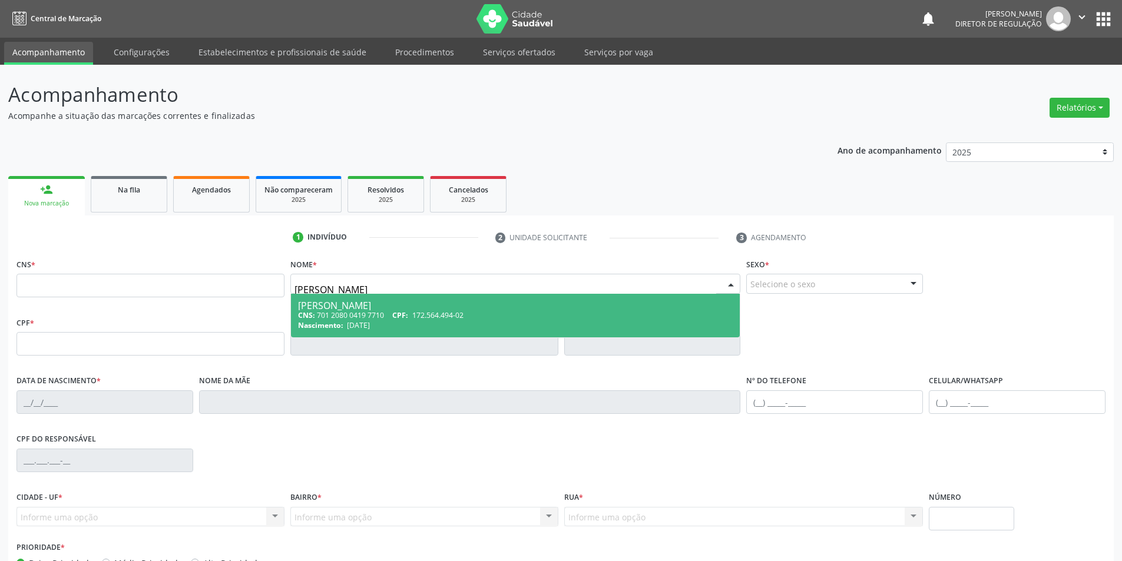
click at [378, 312] on div "CNS: 701 2080 0419 7710 CPF: 172.564.494-02" at bounding box center [515, 315] width 435 height 10
type input "701 2080 0419 7710"
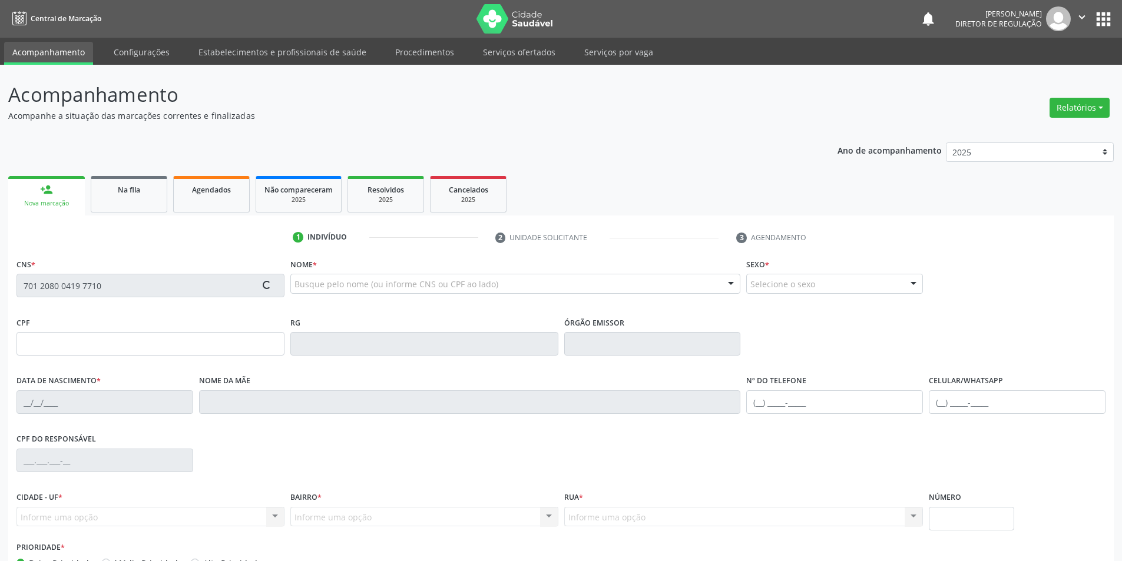
type input "172.564.494-02"
type input "[DATE]"
type input "[PERSON_NAME]"
type input "[PHONE_NUMBER]"
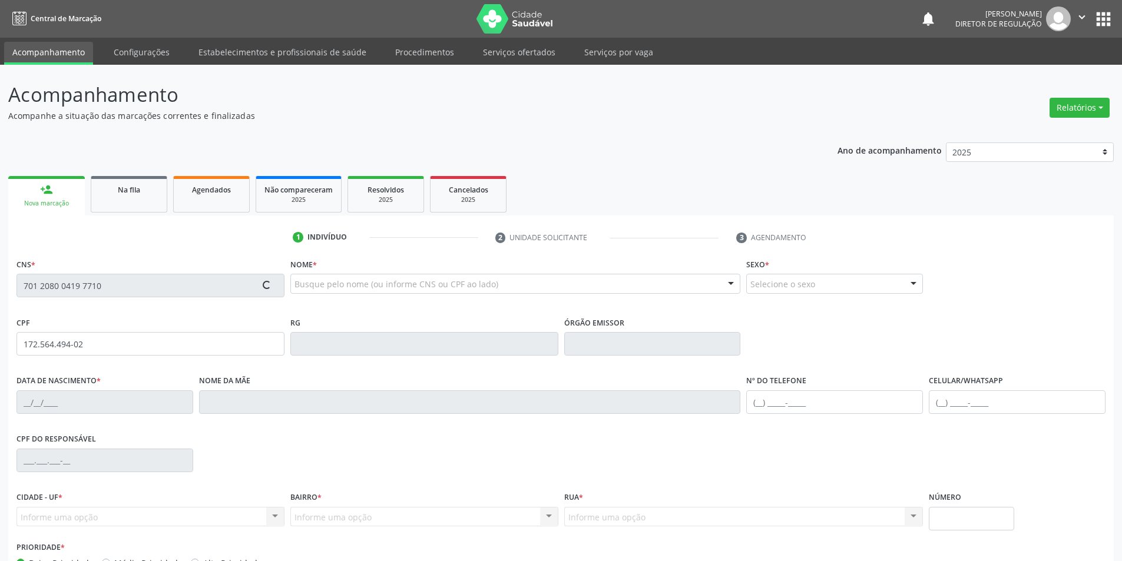
type input "076.075.674-02"
type input "S/N"
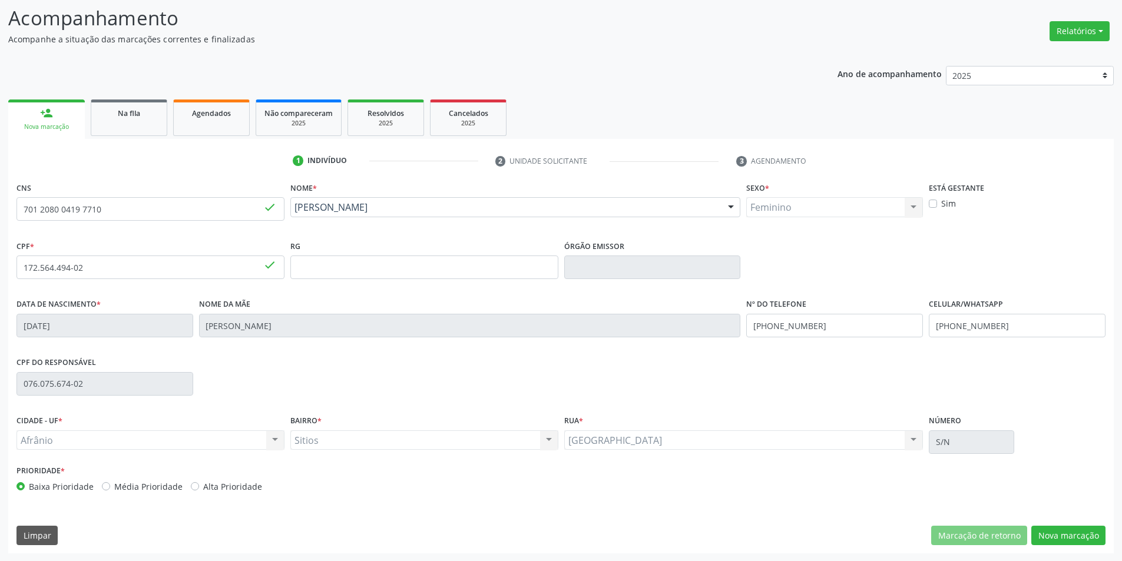
scroll to position [77, 0]
click at [1089, 537] on button "Nova marcação" at bounding box center [1068, 535] width 74 height 20
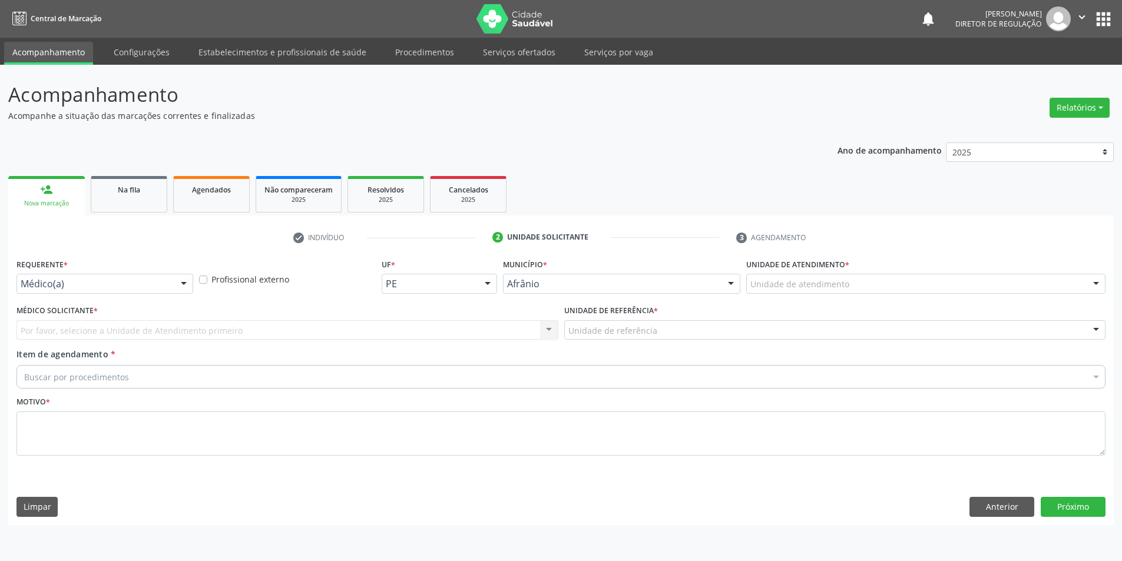
scroll to position [0, 0]
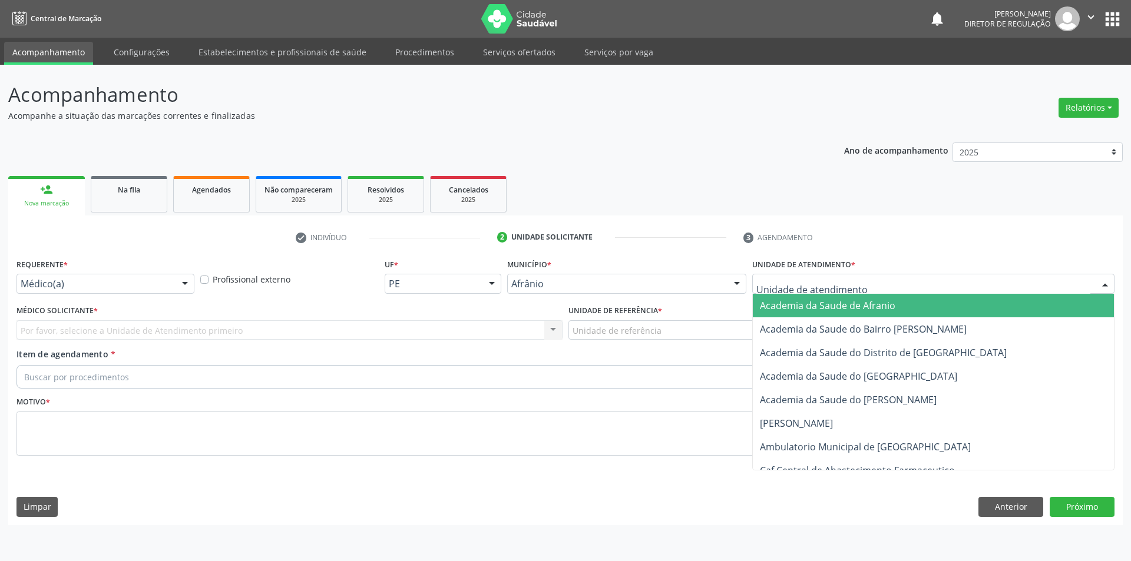
click at [930, 279] on div at bounding box center [933, 284] width 362 height 20
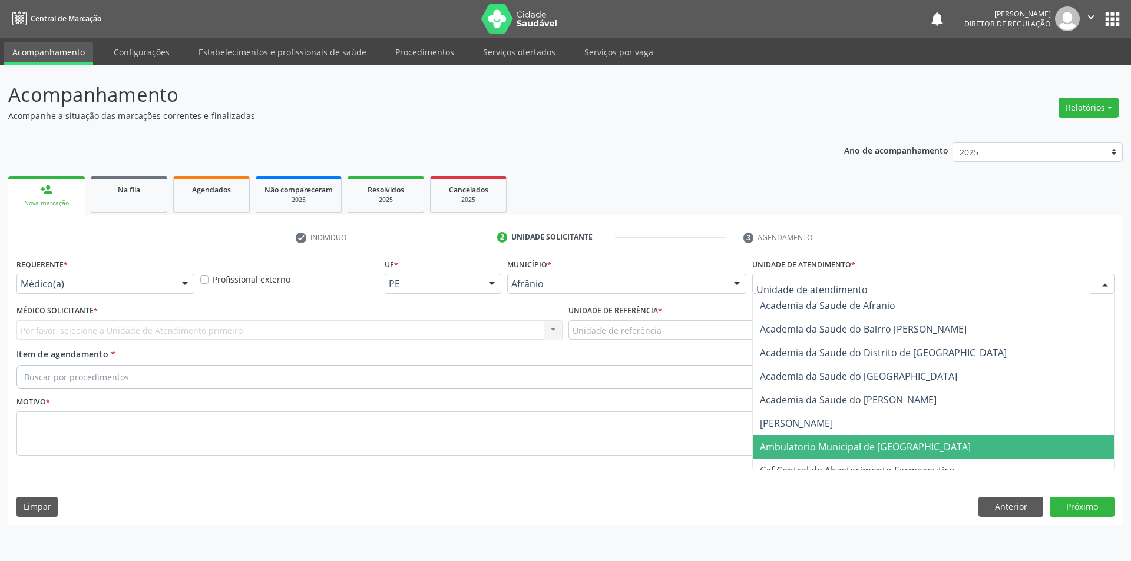
click at [924, 439] on span "Ambulatorio Municipal de [GEOGRAPHIC_DATA]" at bounding box center [933, 447] width 361 height 24
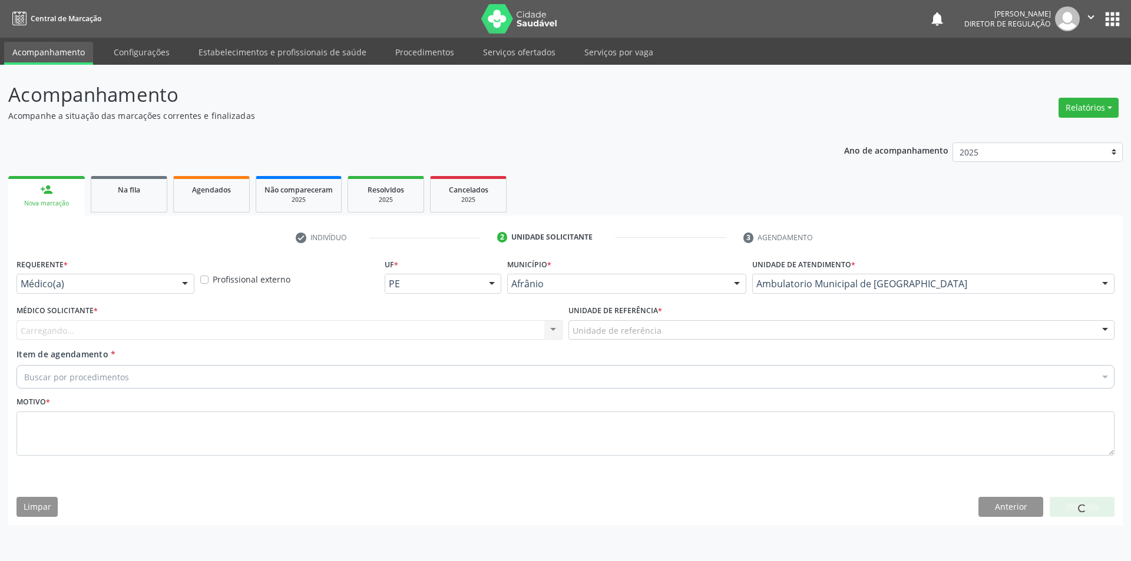
click at [701, 333] on div "Unidade de referência" at bounding box center [841, 330] width 546 height 20
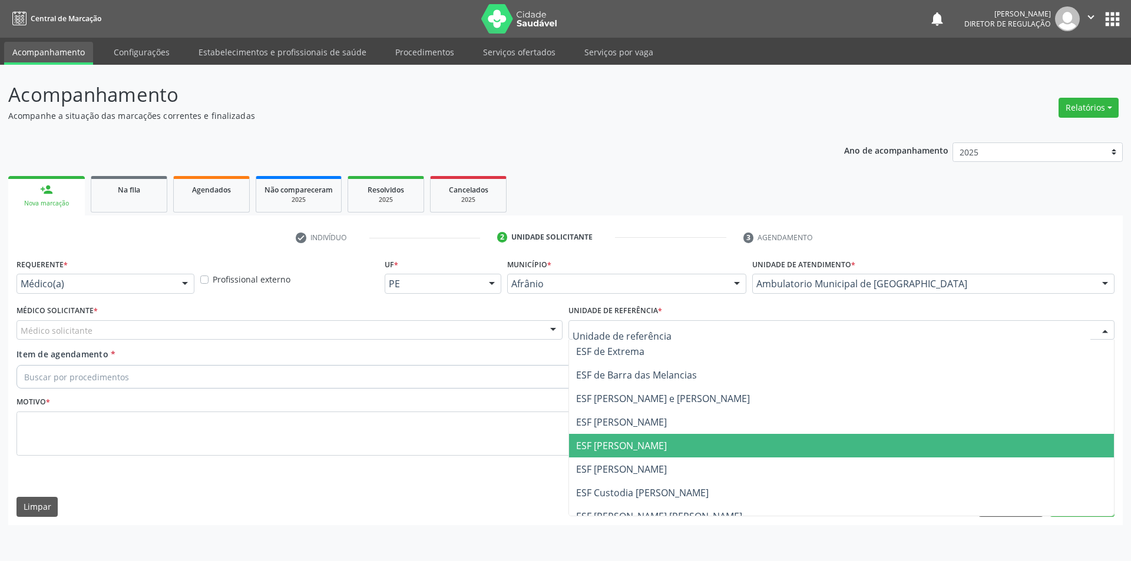
click at [710, 452] on span "ESF [PERSON_NAME]" at bounding box center [841, 446] width 545 height 24
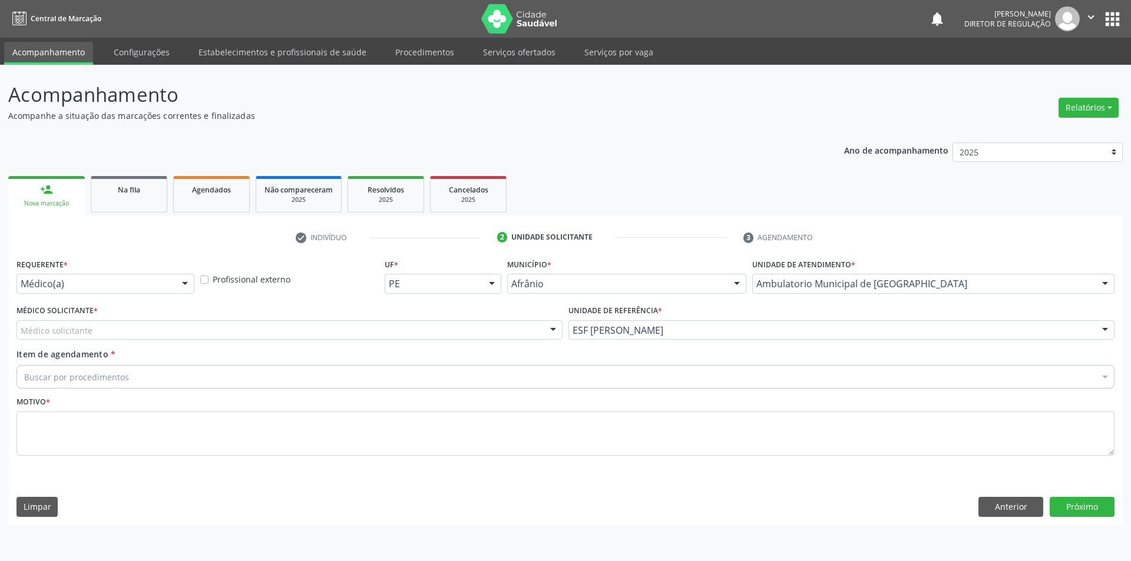
click at [479, 327] on div "Médico solicitante" at bounding box center [289, 330] width 546 height 20
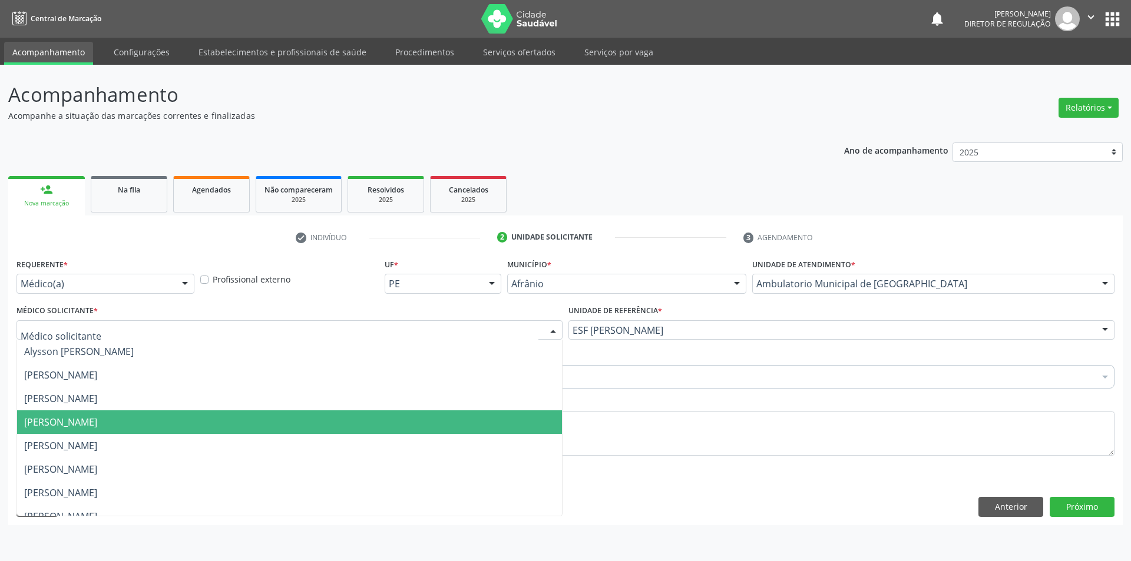
click at [483, 418] on span "[PERSON_NAME]" at bounding box center [289, 422] width 545 height 24
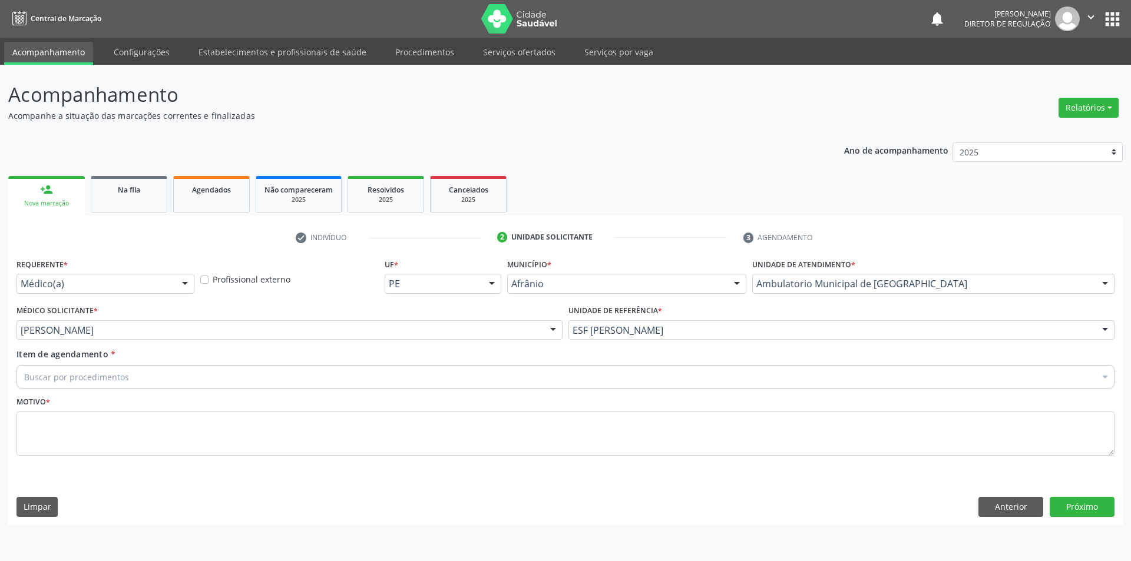
click at [356, 373] on div "Buscar por procedimentos" at bounding box center [565, 377] width 1098 height 24
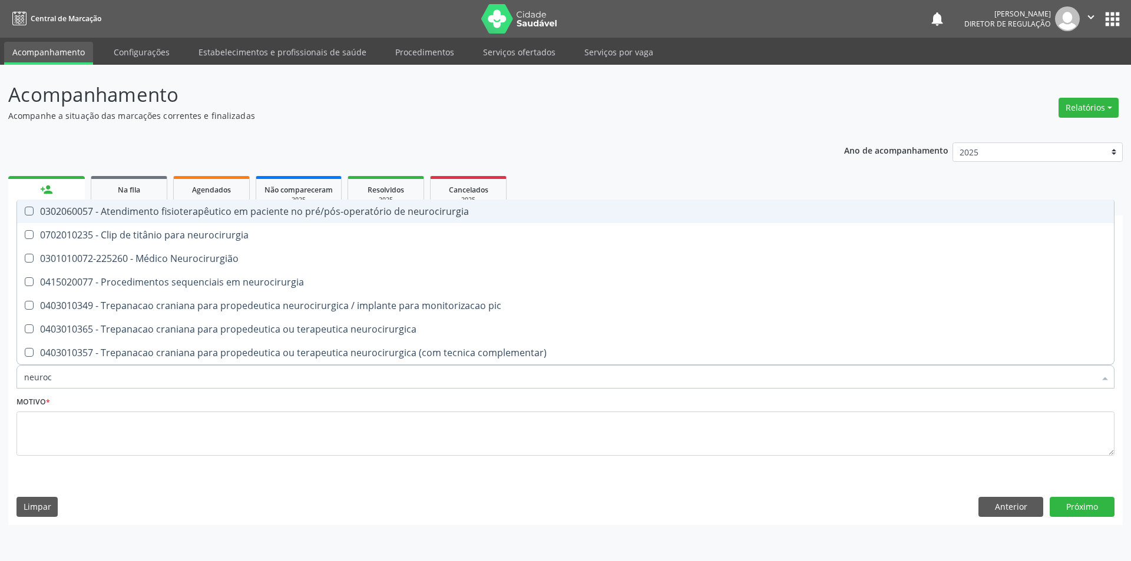
type input "neuroci"
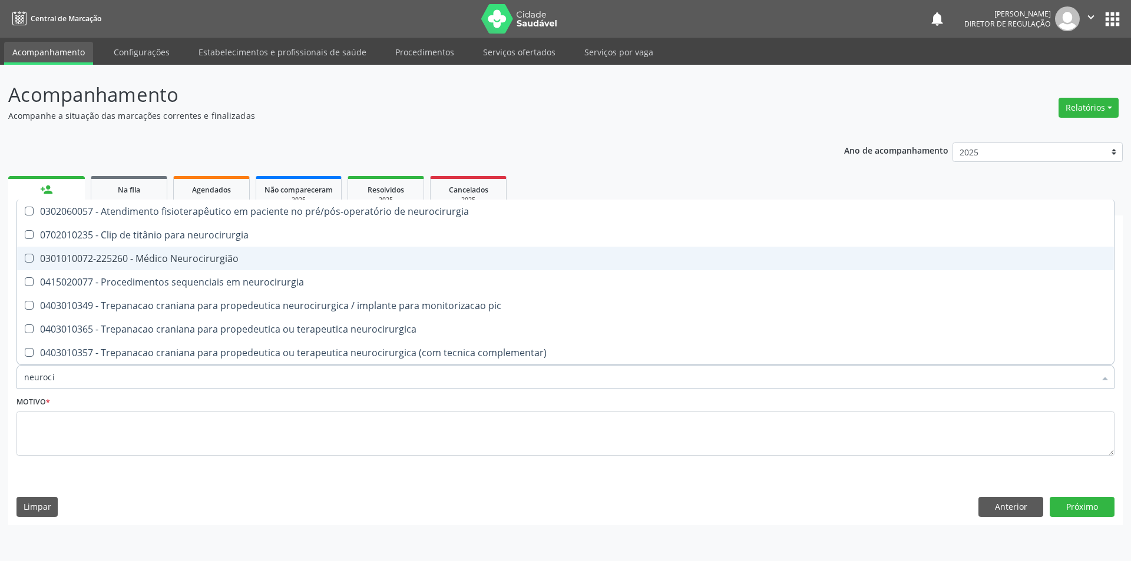
click at [256, 267] on span "0301010072-225260 - Médico Neurocirurgião" at bounding box center [565, 259] width 1096 height 24
checkbox Neurocirurgião "true"
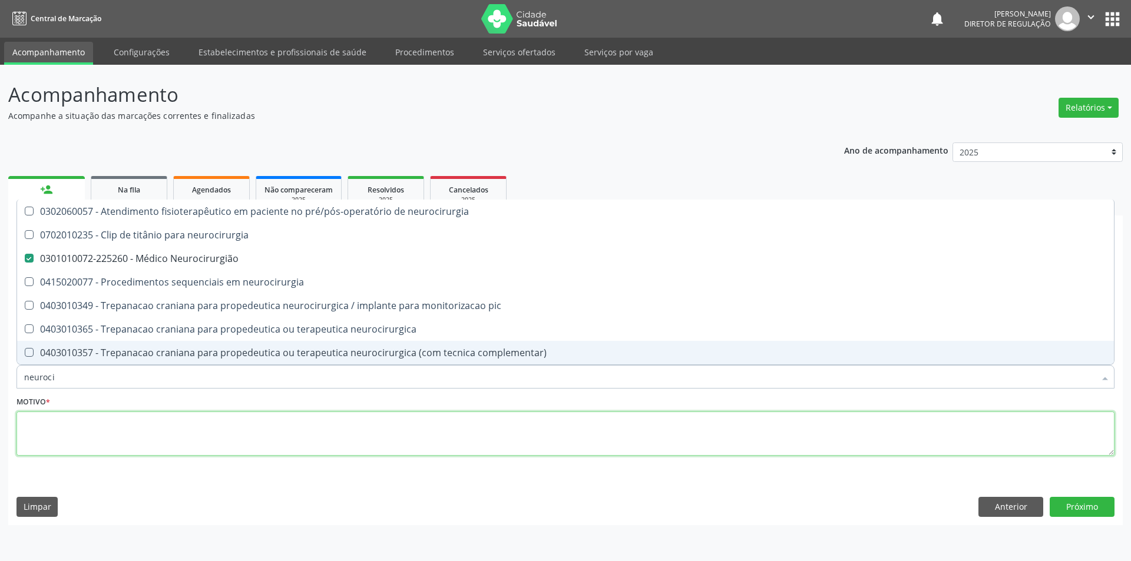
click at [249, 428] on textarea at bounding box center [565, 434] width 1098 height 45
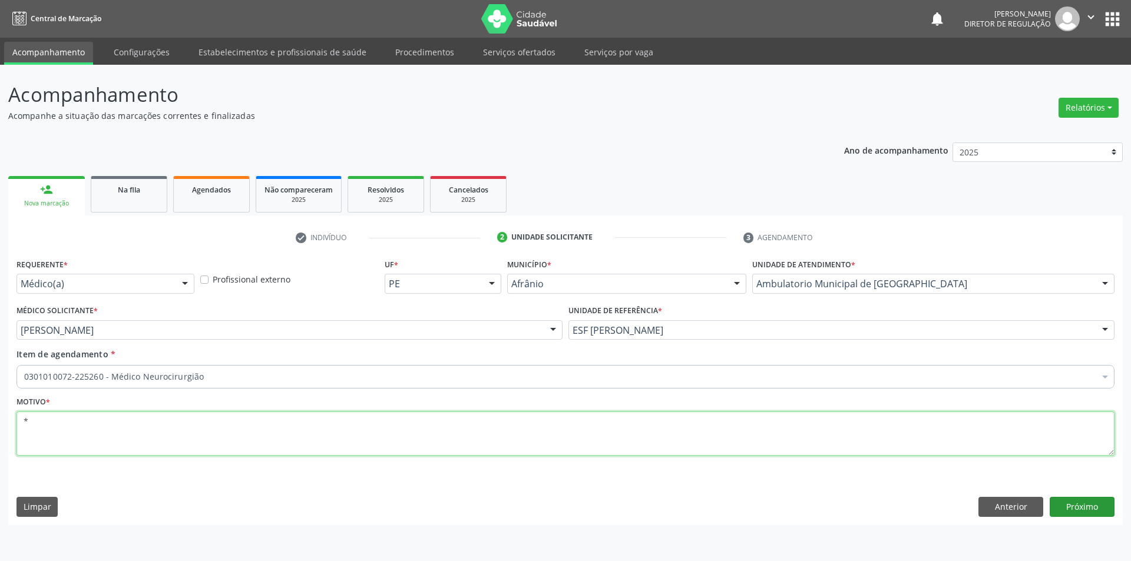
type textarea "*"
click at [1078, 509] on button "Próximo" at bounding box center [1081, 507] width 65 height 20
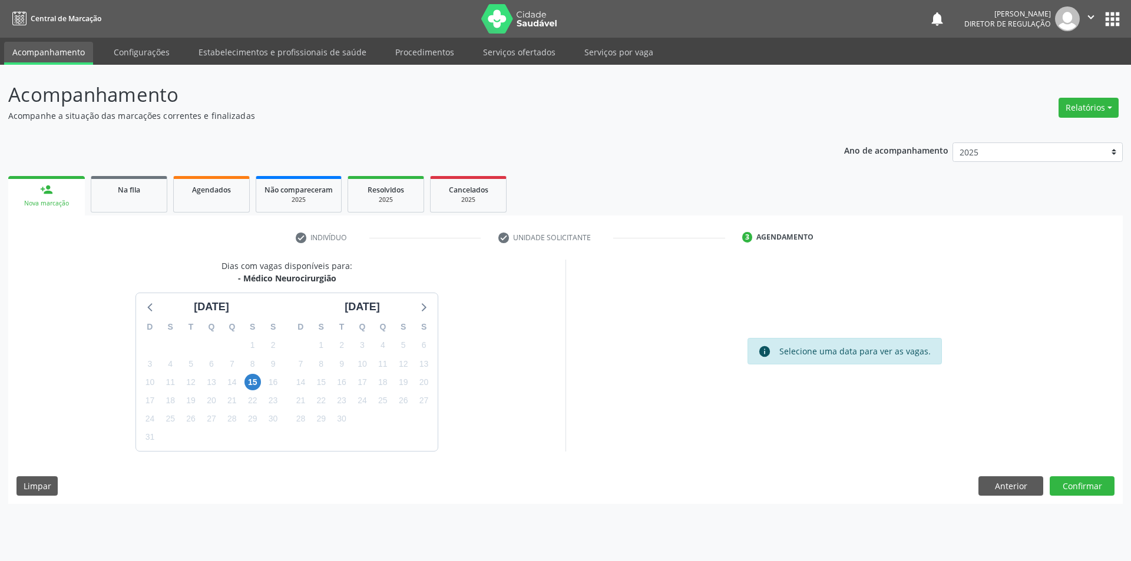
click at [242, 384] on div "15" at bounding box center [252, 382] width 21 height 18
click at [250, 381] on span "15" at bounding box center [252, 382] width 16 height 16
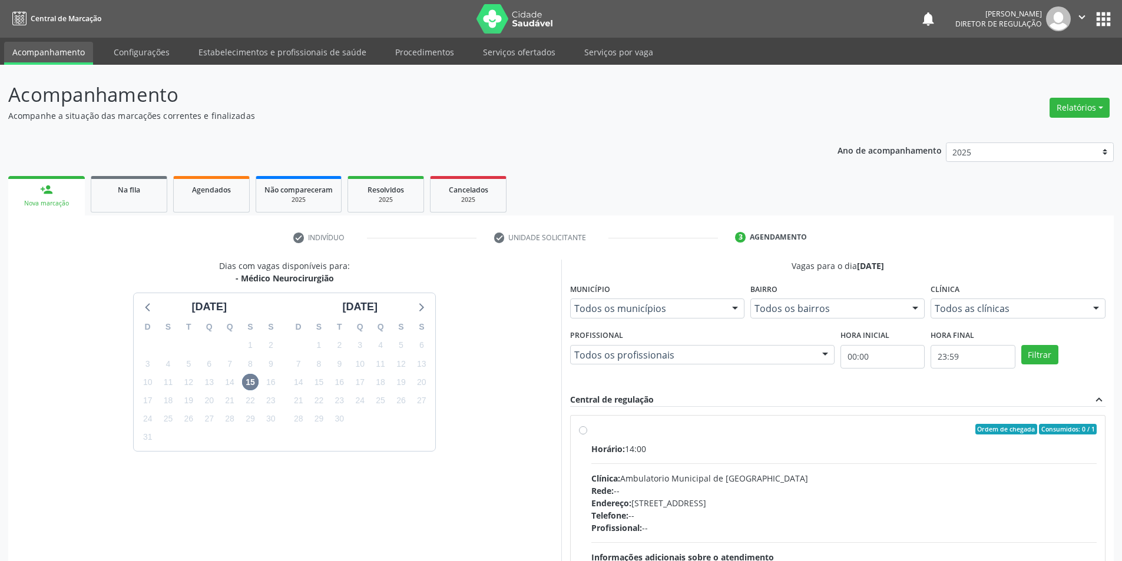
click at [618, 437] on label "Ordem de chegada Consumidos: 0 / 1 Horário: 14:00 Clínica: Ambulatorio Municipa…" at bounding box center [844, 514] width 506 height 181
click at [587, 435] on input "Ordem de chegada Consumidos: 0 / 1 Horário: 14:00 Clínica: Ambulatorio Municipa…" at bounding box center [583, 429] width 8 height 11
radio input "true"
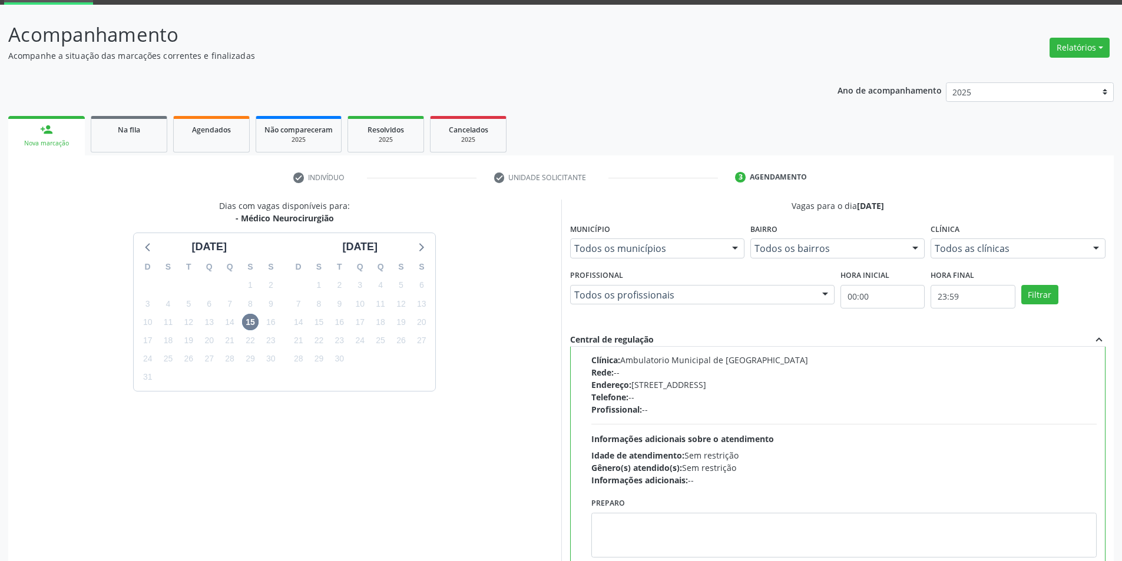
scroll to position [143, 0]
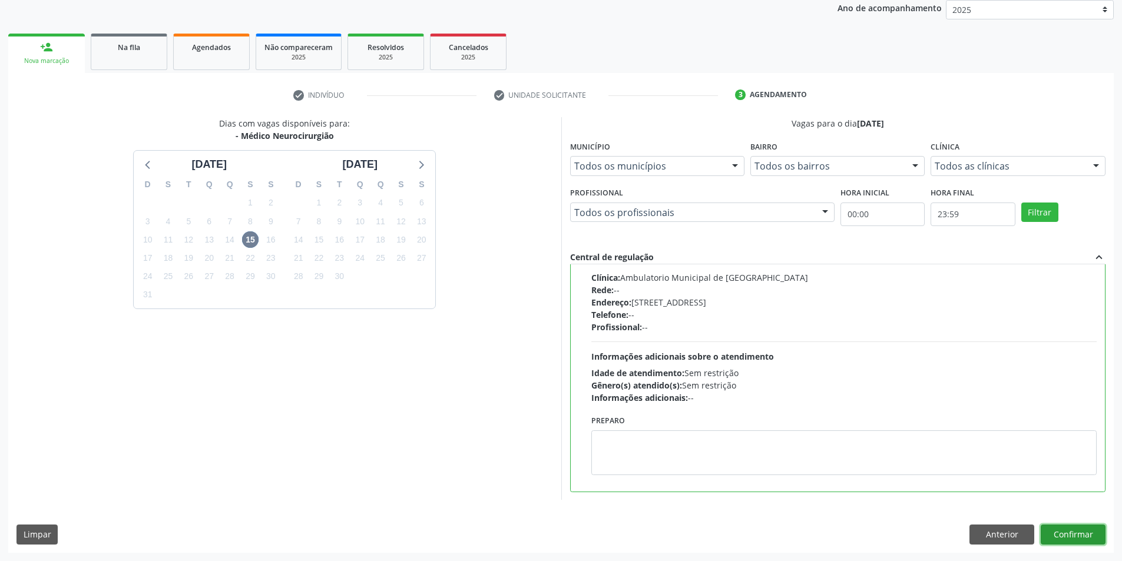
click at [1083, 535] on button "Confirmar" at bounding box center [1073, 535] width 65 height 20
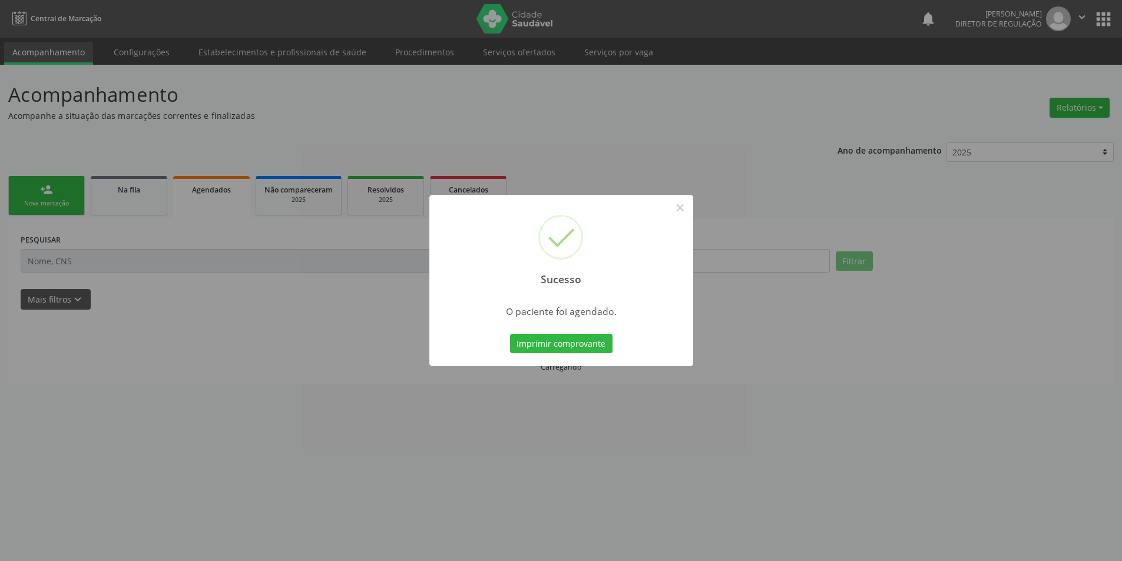
scroll to position [0, 0]
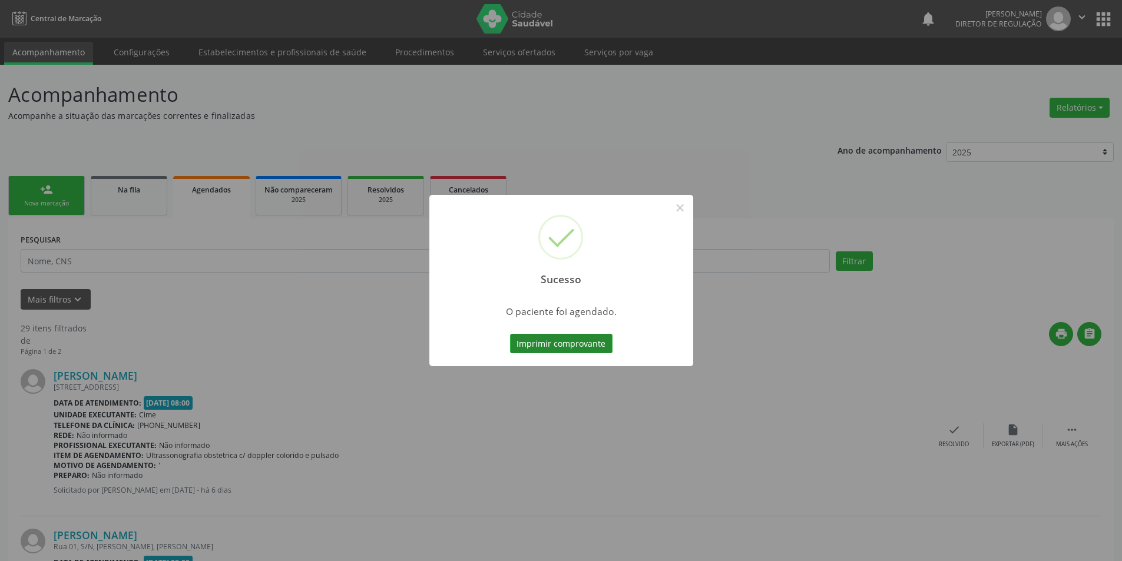
click at [574, 346] on button "Imprimir comprovante" at bounding box center [561, 344] width 102 height 20
